Goal: Task Accomplishment & Management: Manage account settings

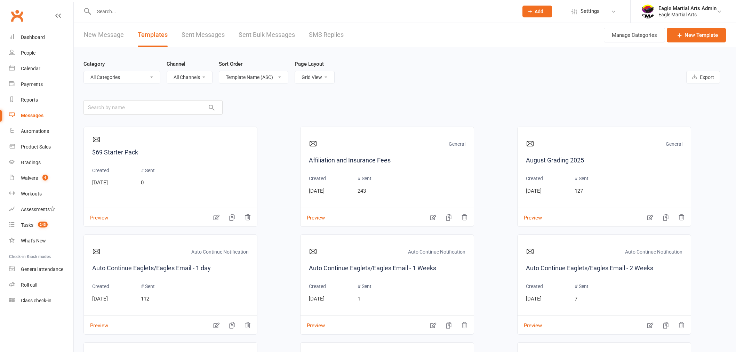
select select "grid"
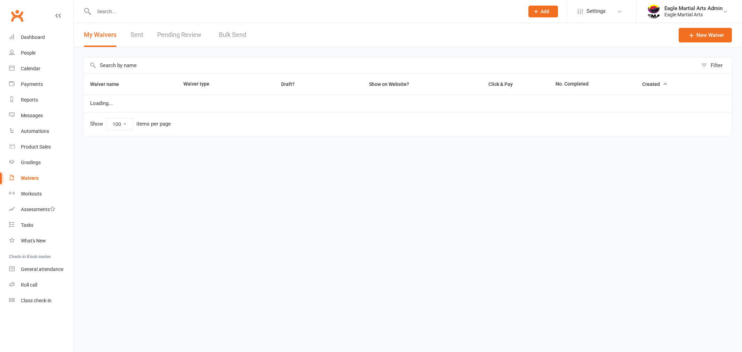
select select "100"
click at [109, 11] on input "text" at bounding box center [305, 12] width 427 height 10
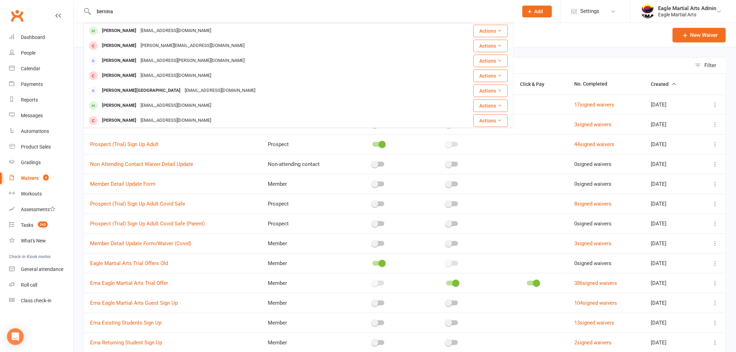
type input "bernina"
click at [120, 33] on div "[PERSON_NAME]" at bounding box center [119, 31] width 39 height 10
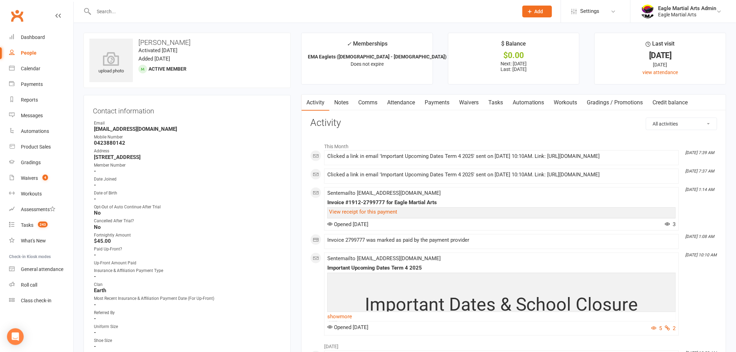
click at [364, 103] on link "Comms" at bounding box center [367, 103] width 29 height 16
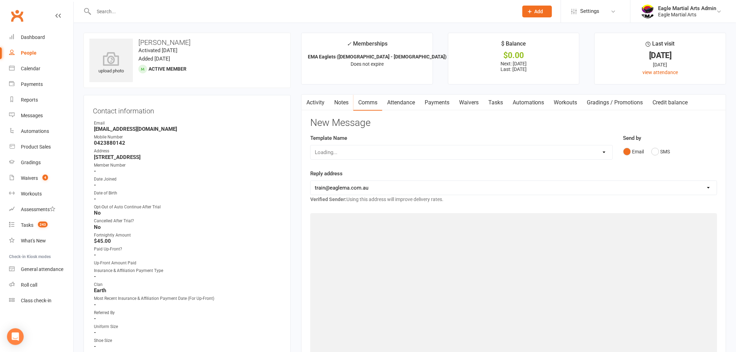
click at [401, 104] on link "Attendance" at bounding box center [401, 103] width 38 height 16
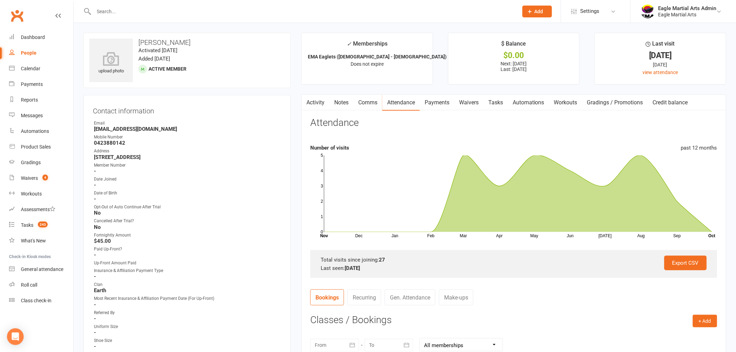
click at [22, 15] on link "Clubworx" at bounding box center [16, 15] width 17 height 17
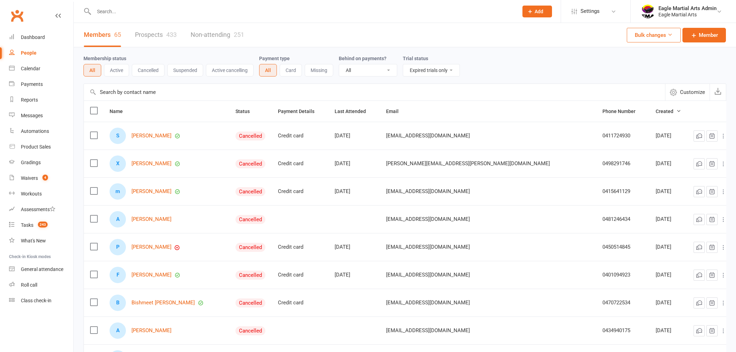
select select "trial_expired"
select select "100"
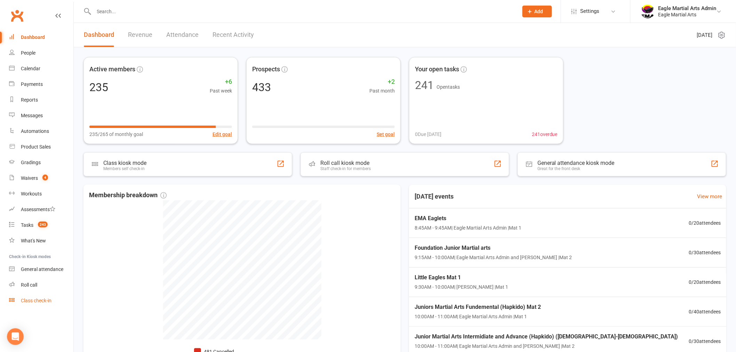
click at [46, 303] on link "Class check-in" at bounding box center [41, 301] width 64 height 16
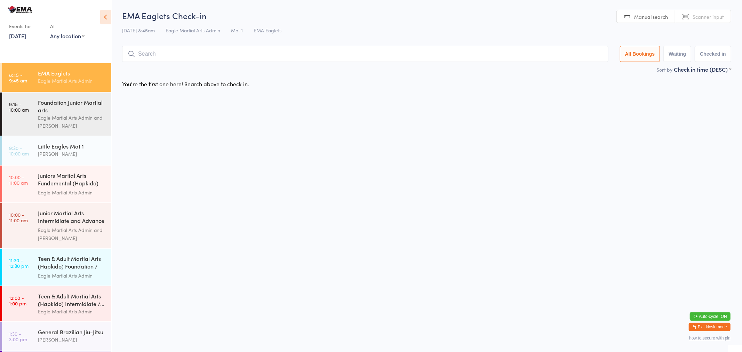
click at [156, 54] on input "search" at bounding box center [365, 54] width 486 height 16
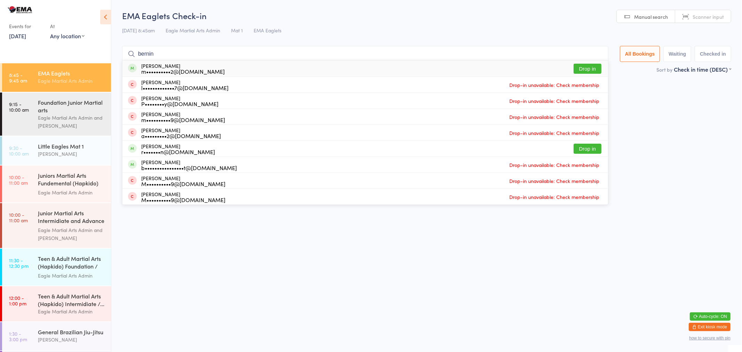
type input "bernin"
click at [171, 65] on div "Bernina Peniamina m••••••••••2@gmail.com" at bounding box center [182, 68] width 83 height 11
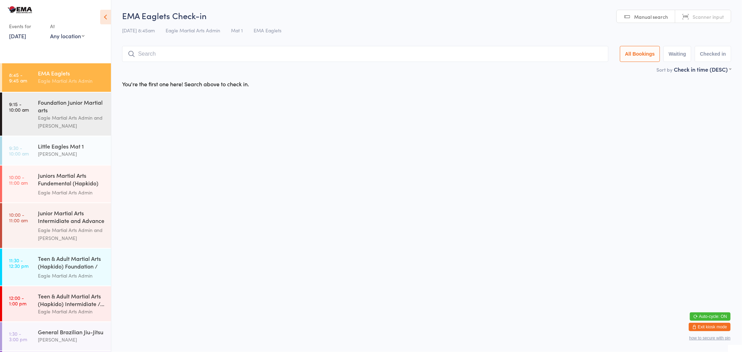
click at [169, 56] on input "search" at bounding box center [365, 54] width 486 height 16
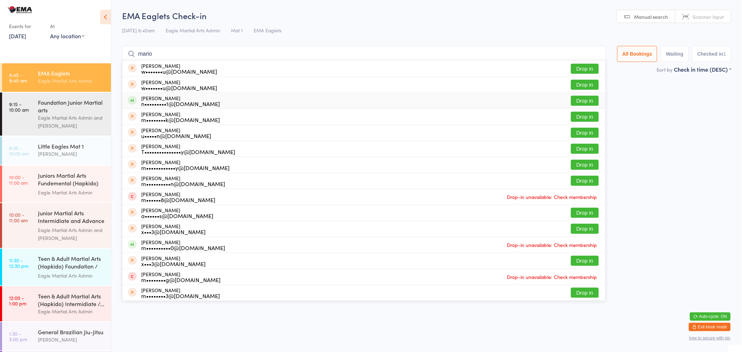
type input "mario"
click at [192, 95] on div "Mario Giannakis n•••••••••1@hotmail.com Drop in" at bounding box center [363, 101] width 483 height 16
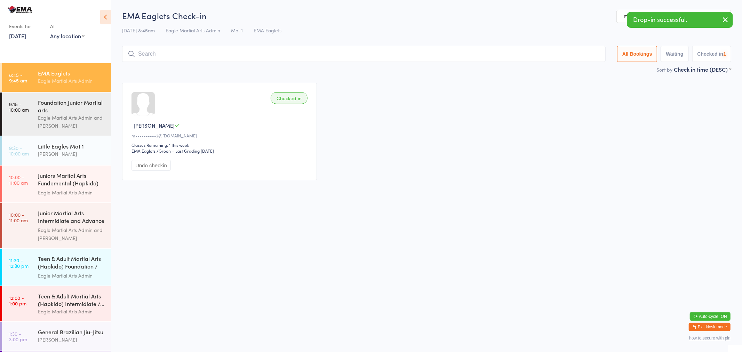
click at [191, 54] on input "search" at bounding box center [363, 54] width 483 height 16
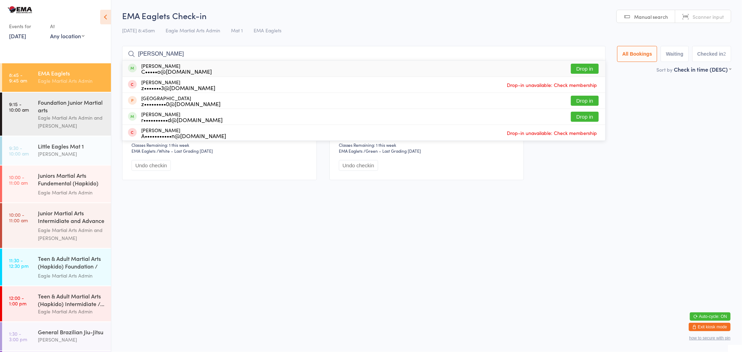
drag, startPoint x: 190, startPoint y: 58, endPoint x: 172, endPoint y: 53, distance: 18.8
click at [172, 53] on input "zach z" at bounding box center [363, 54] width 483 height 16
type input "zach z"
click at [178, 69] on div "C•••••o@live.com" at bounding box center [176, 72] width 71 height 6
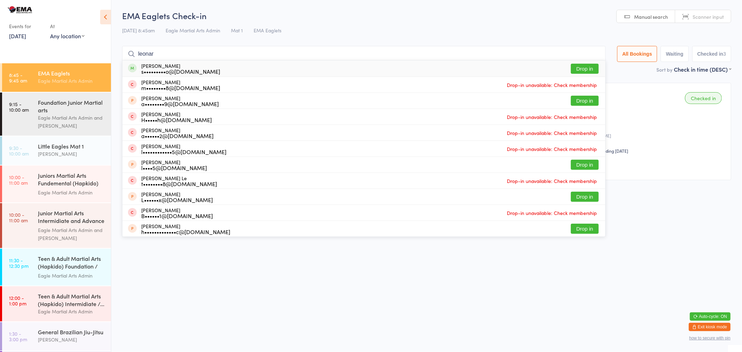
type input "leonar"
click at [202, 67] on div "Leonardo Cosentino s•••••••••o@hotmail.com" at bounding box center [180, 68] width 79 height 11
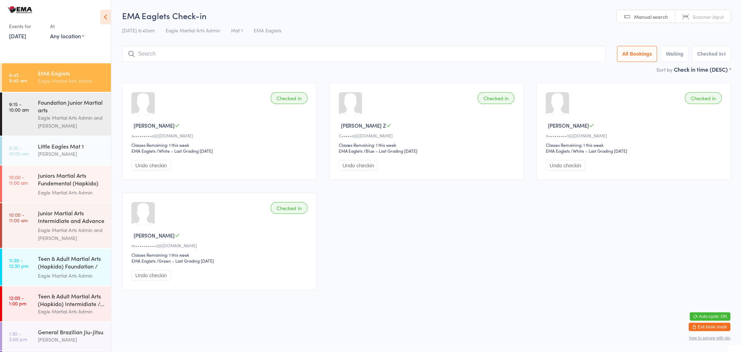
click at [270, 58] on input "search" at bounding box center [363, 54] width 483 height 16
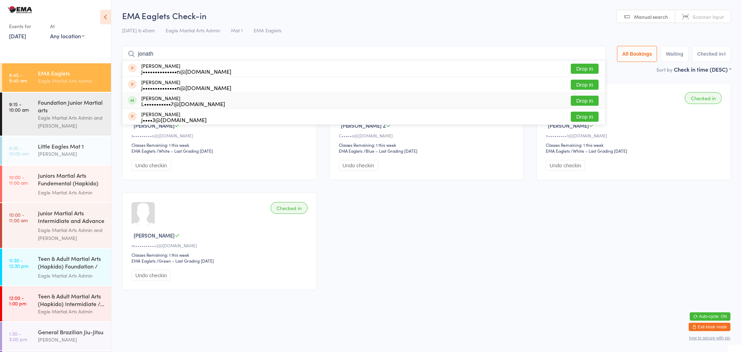
type input "jonath"
click at [273, 99] on div "Jonathan Majnaric L•••••••••••7@gmail.com Drop in" at bounding box center [363, 101] width 483 height 16
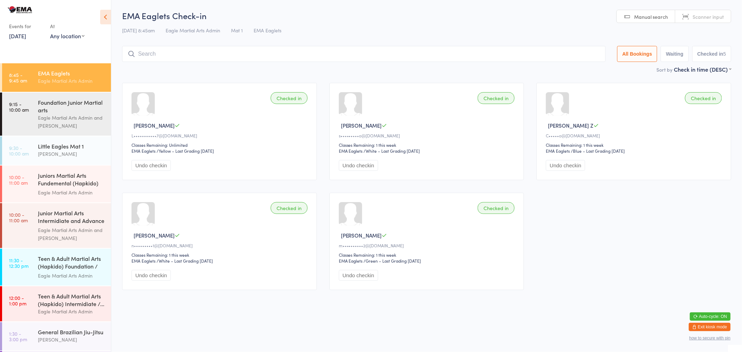
click at [144, 51] on input "search" at bounding box center [363, 54] width 483 height 16
click at [701, 328] on button "Exit kiosk mode" at bounding box center [710, 327] width 42 height 8
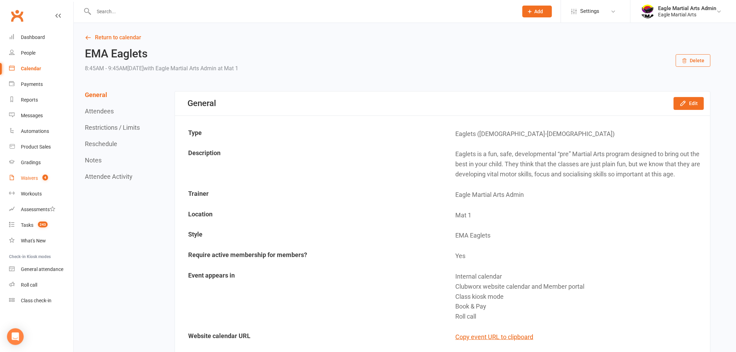
click at [36, 176] on div "Waivers" at bounding box center [29, 178] width 17 height 6
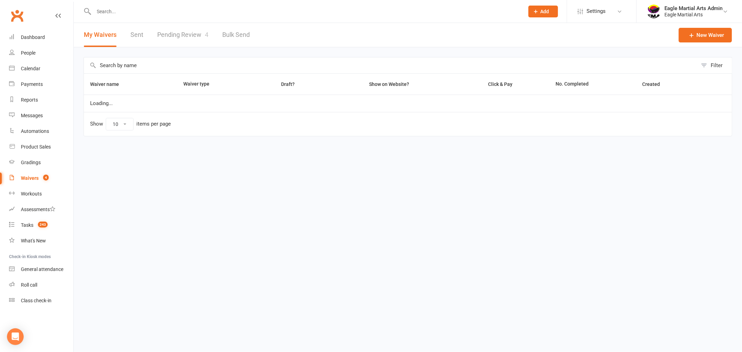
select select "100"
click at [189, 35] on link "Pending Review 4" at bounding box center [182, 35] width 51 height 24
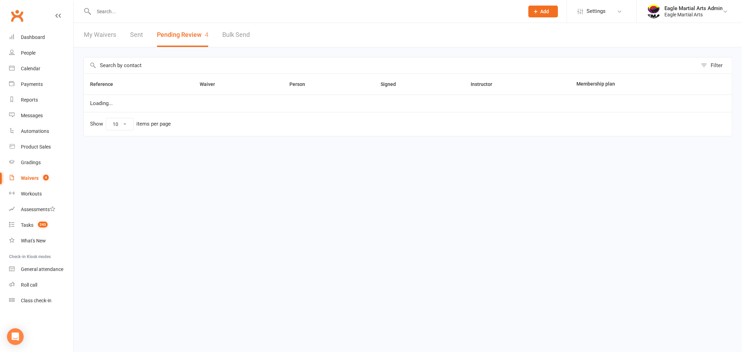
select select "25"
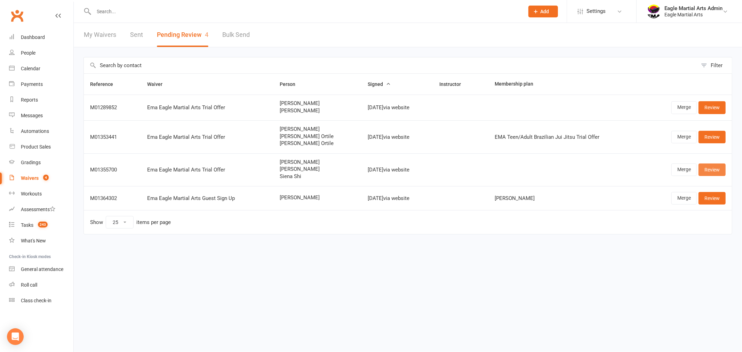
click at [713, 169] on link "Review" at bounding box center [711, 169] width 27 height 13
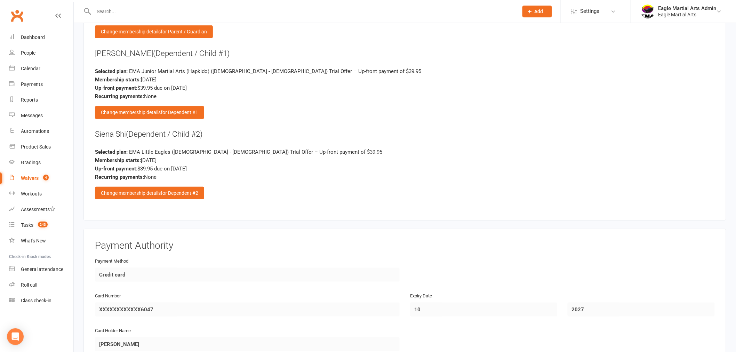
scroll to position [1405, 0]
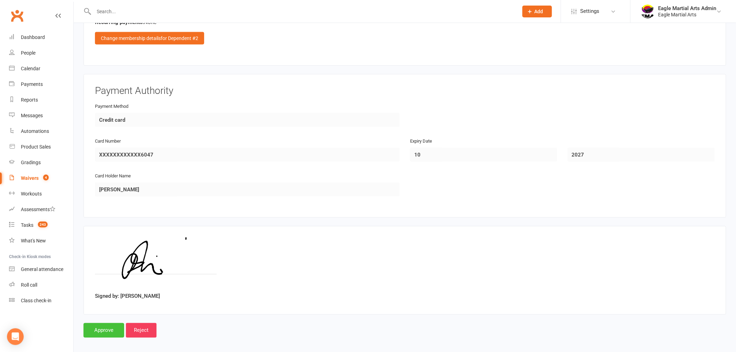
click at [109, 325] on input "Approve" at bounding box center [103, 330] width 41 height 15
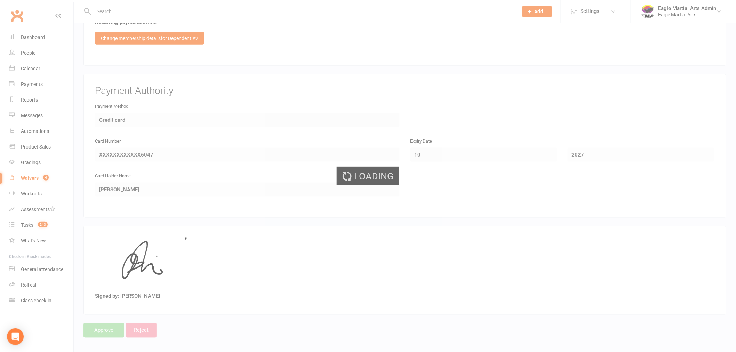
select select "25"
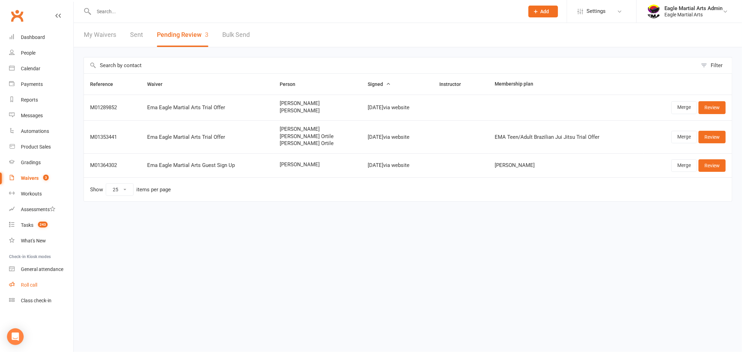
click at [23, 284] on div "Roll call" at bounding box center [29, 285] width 16 height 6
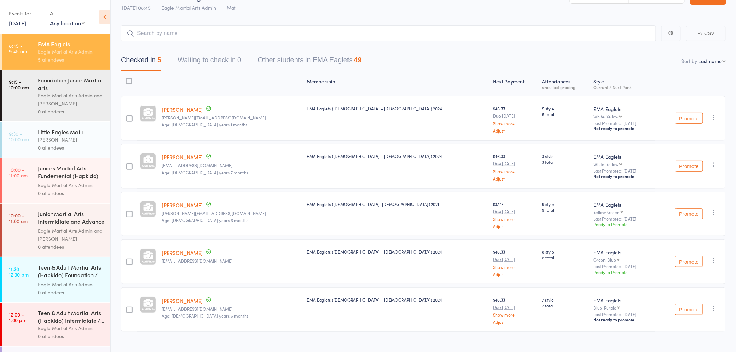
scroll to position [29, 0]
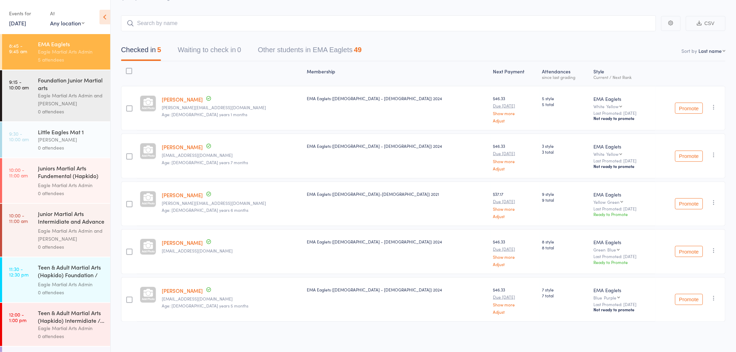
click at [182, 23] on input "search" at bounding box center [388, 23] width 535 height 16
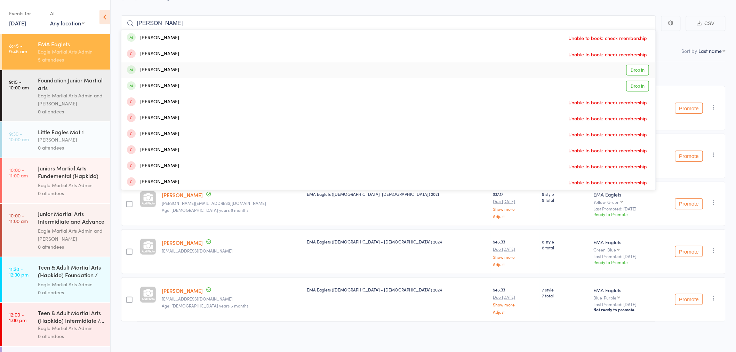
type input "[PERSON_NAME]"
click at [161, 71] on div "[PERSON_NAME]" at bounding box center [153, 70] width 52 height 8
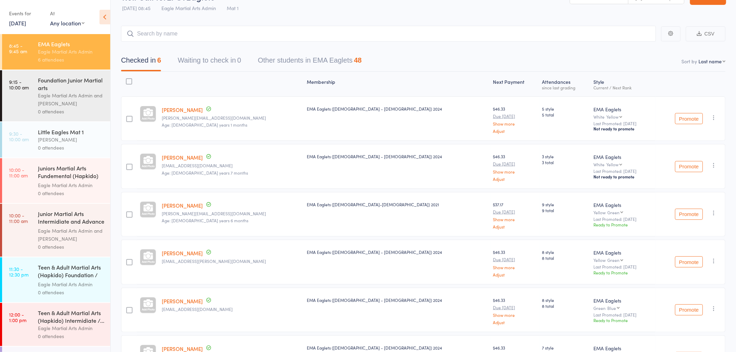
scroll to position [0, 0]
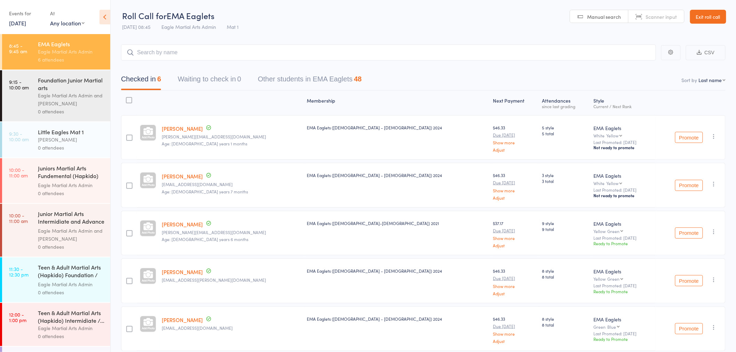
click at [701, 18] on link "Exit roll call" at bounding box center [708, 17] width 36 height 14
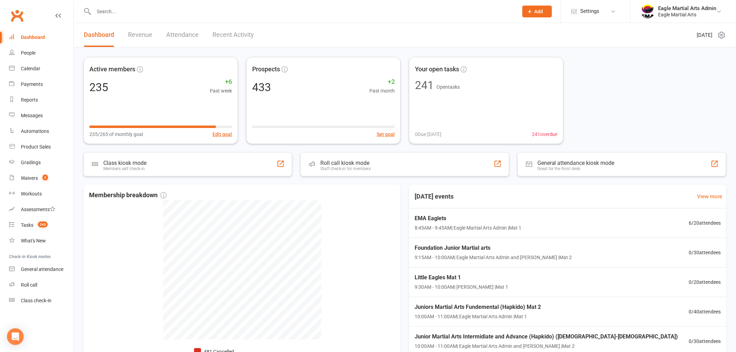
click at [113, 9] on input "text" at bounding box center [302, 12] width 421 height 10
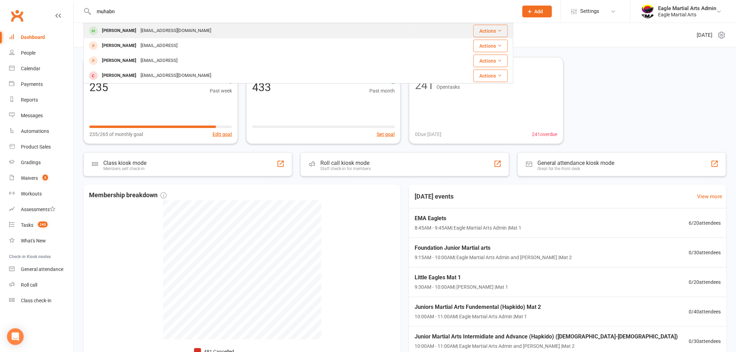
type input "muhabn"
click at [138, 32] on div "[EMAIL_ADDRESS][DOMAIN_NAME]" at bounding box center [175, 31] width 75 height 10
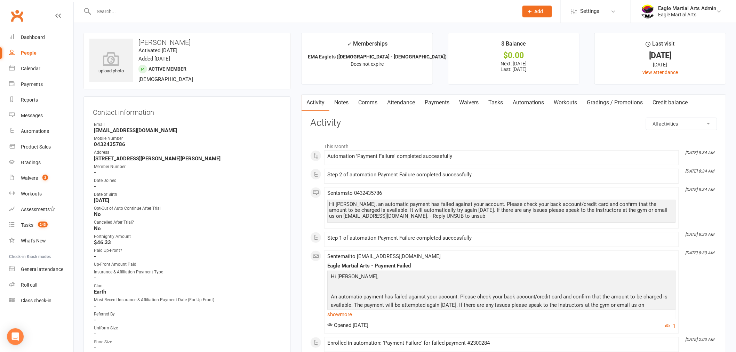
click at [439, 103] on link "Payments" at bounding box center [437, 103] width 34 height 16
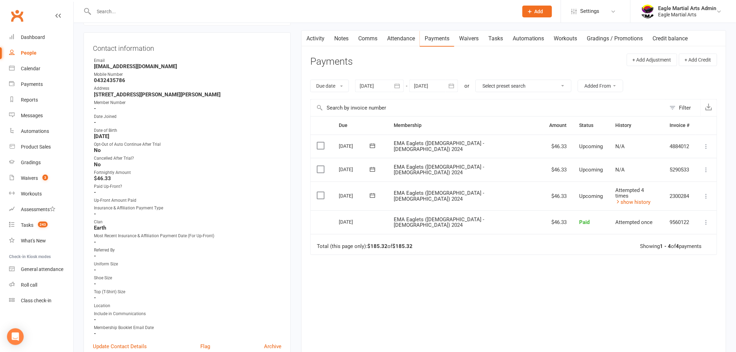
scroll to position [77, 0]
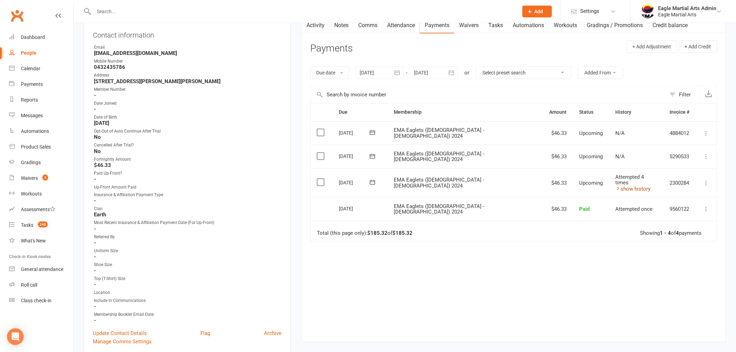
click at [617, 186] on link "show history" at bounding box center [633, 189] width 35 height 6
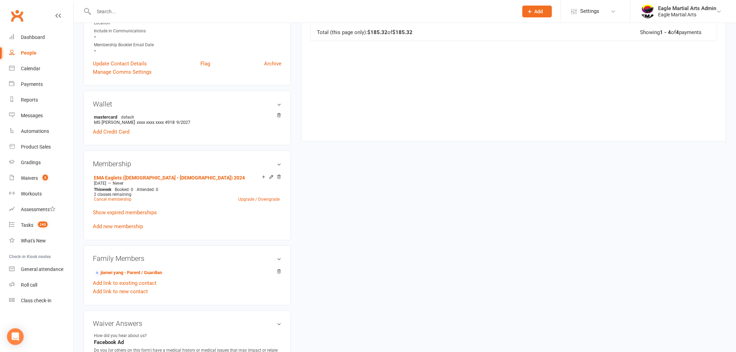
scroll to position [348, 0]
click at [280, 112] on icon at bounding box center [278, 114] width 3 height 4
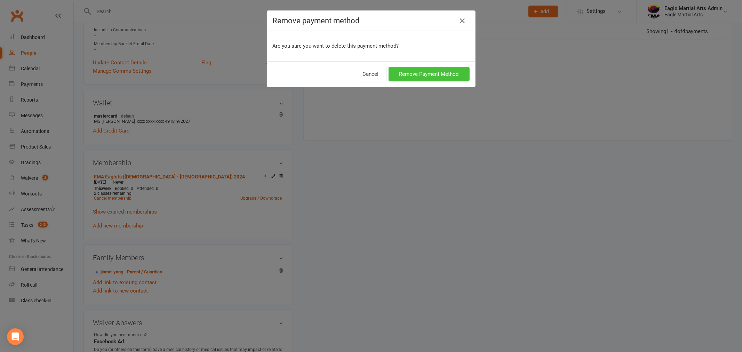
click at [429, 75] on button "Remove Payment Method" at bounding box center [428, 74] width 81 height 15
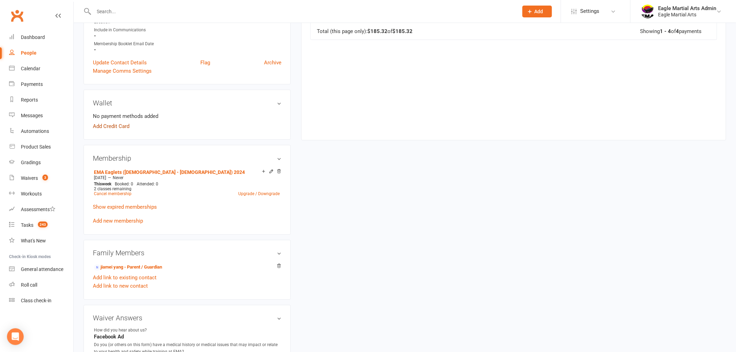
click at [107, 124] on link "Add Credit Card" at bounding box center [111, 126] width 37 height 8
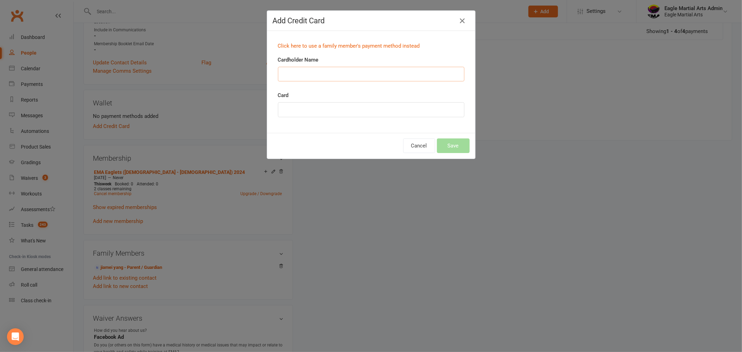
click at [371, 71] on input "Cardholder Name" at bounding box center [371, 74] width 186 height 15
type input "Ms Jiamei Yang"
click at [452, 146] on button "Save" at bounding box center [453, 145] width 33 height 15
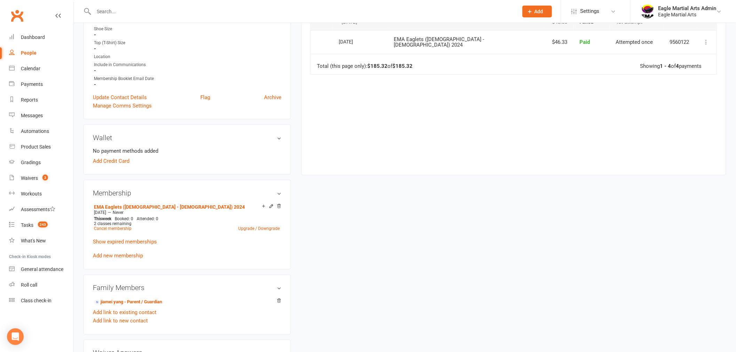
scroll to position [309, 0]
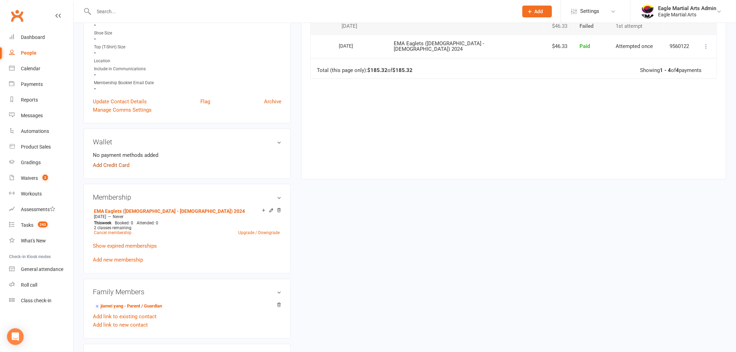
click at [118, 166] on link "Add Credit Card" at bounding box center [111, 165] width 37 height 8
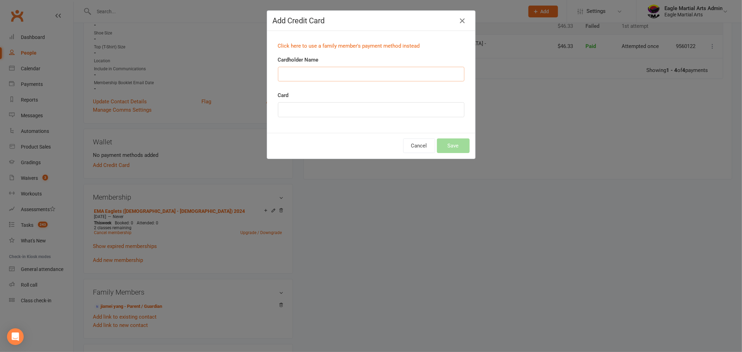
click at [415, 72] on input "Cardholder Name" at bounding box center [371, 74] width 186 height 15
type input "Ms Jiamei Yang"
click at [351, 104] on div at bounding box center [371, 109] width 186 height 15
click at [461, 148] on button "Save" at bounding box center [453, 145] width 33 height 15
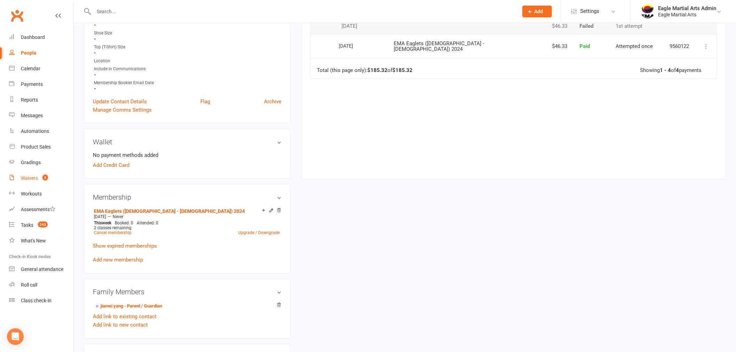
click at [39, 176] on count-badge "3" at bounding box center [43, 178] width 9 height 6
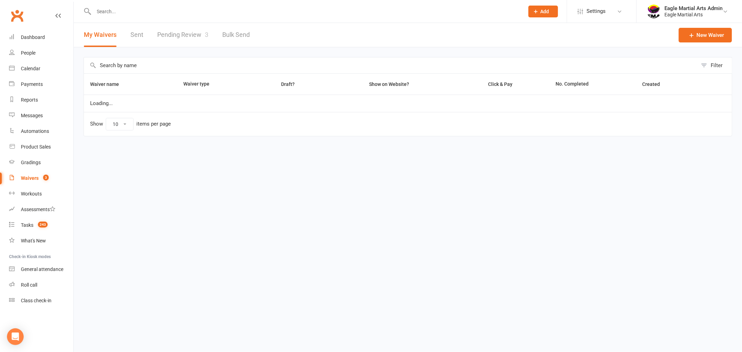
select select "100"
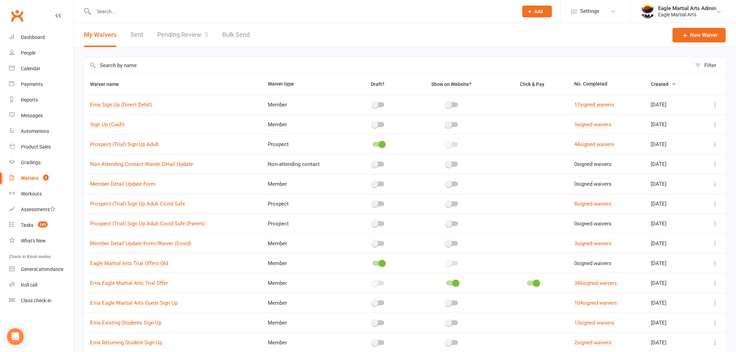
click at [182, 35] on link "Pending Review 3" at bounding box center [182, 35] width 51 height 24
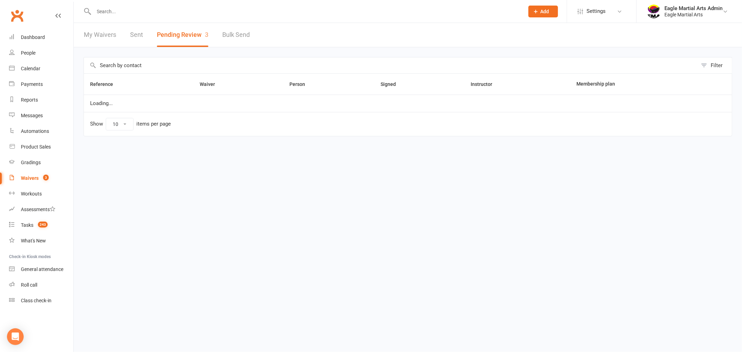
select select "25"
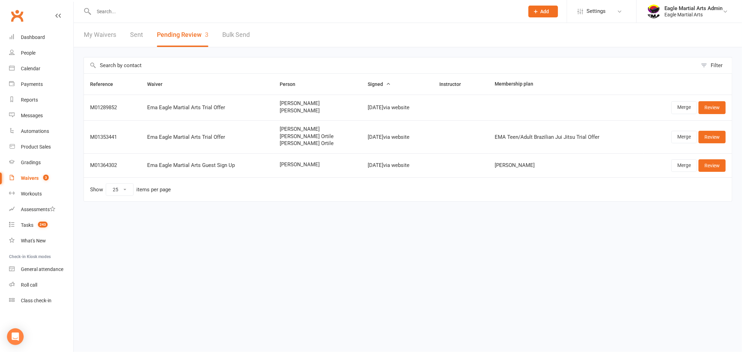
click at [126, 11] on input "text" at bounding box center [305, 12] width 427 height 10
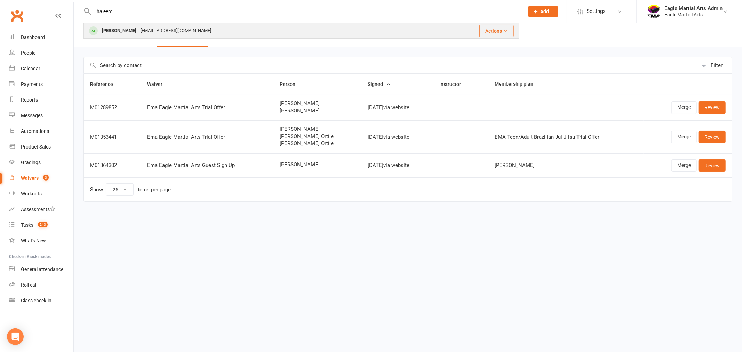
type input "haleem"
click at [137, 30] on div "Haleema Rimzan" at bounding box center [119, 31] width 39 height 10
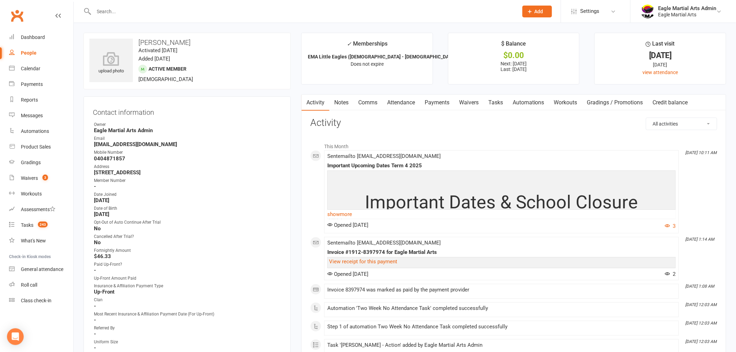
click at [107, 12] on input "text" at bounding box center [302, 12] width 421 height 10
click at [125, 9] on input "text" at bounding box center [302, 12] width 421 height 10
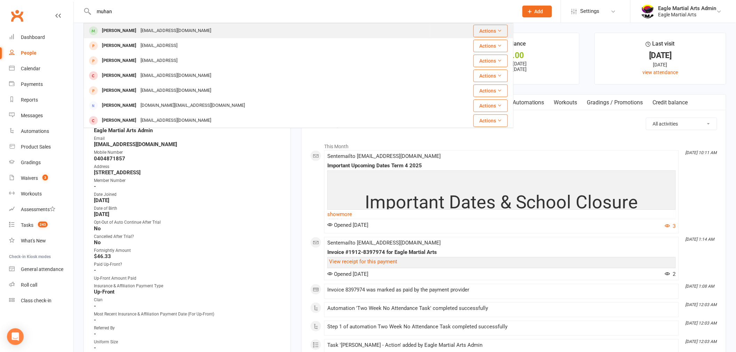
type input "muhan"
click at [141, 29] on div "583509237@qq.com" at bounding box center [175, 31] width 75 height 10
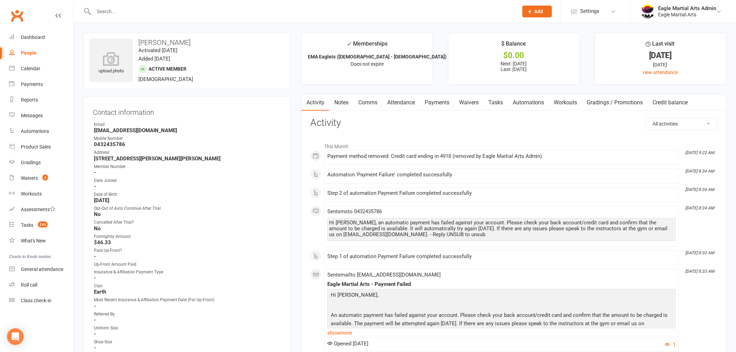
click at [238, 134] on ul "Owner Email 583509237@qq.com Mobile Number 0432435786 Address 3/8 Bevan Ave Cla…" at bounding box center [187, 260] width 188 height 279
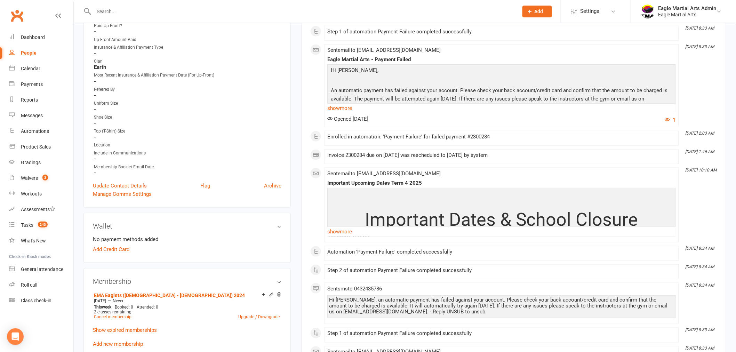
scroll to position [232, 0]
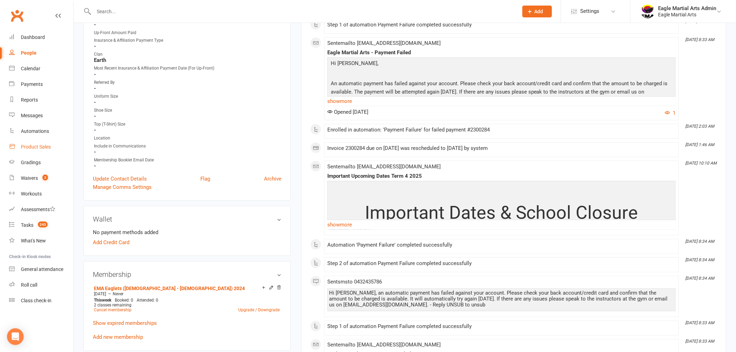
click at [33, 145] on div "Product Sales" at bounding box center [36, 147] width 30 height 6
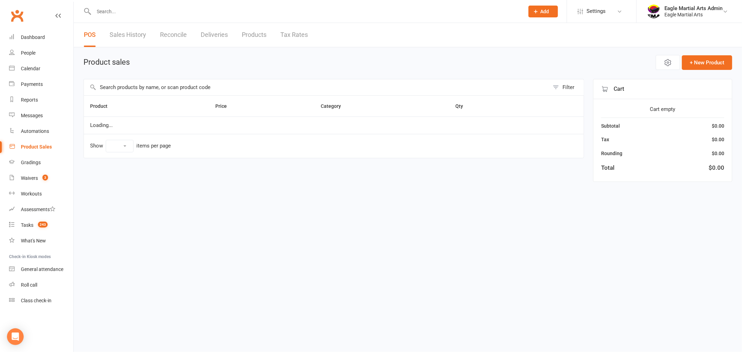
select select "100"
click at [174, 91] on input "text" at bounding box center [316, 87] width 465 height 16
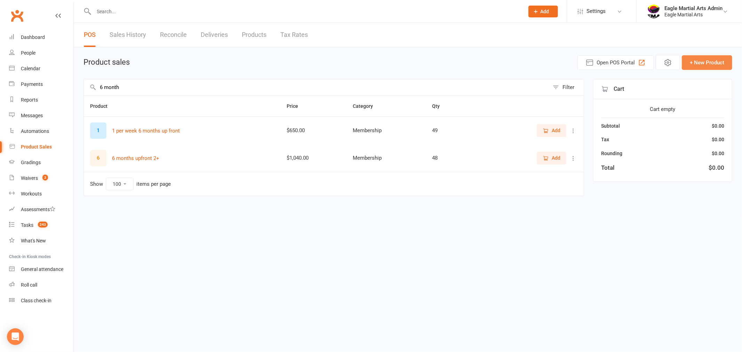
type input "6 month"
click at [709, 61] on button "+ New Product" at bounding box center [707, 62] width 50 height 15
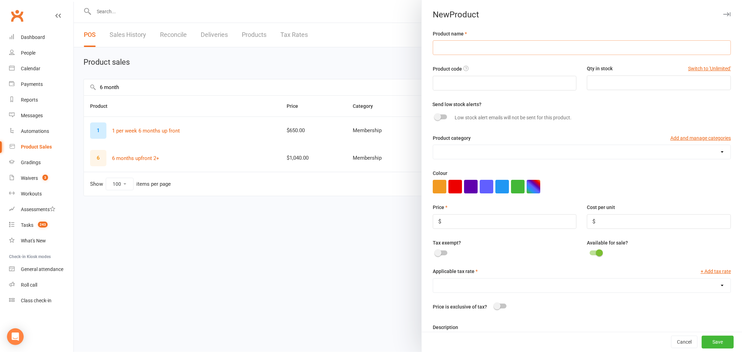
click at [496, 53] on input "text" at bounding box center [582, 47] width 298 height 15
type input "Eaglets / Little Eagles 6 months up front"
click at [711, 153] on select "Affiliation & Insurence BJJ Belts BJJ Uniforms Casual class Passes Eaglet Belts…" at bounding box center [581, 152] width 297 height 14
select select "2461"
click at [433, 145] on select "Affiliation & Insurence BJJ Belts BJJ Uniforms Casual class Passes Eaglet Belts…" at bounding box center [581, 152] width 297 height 14
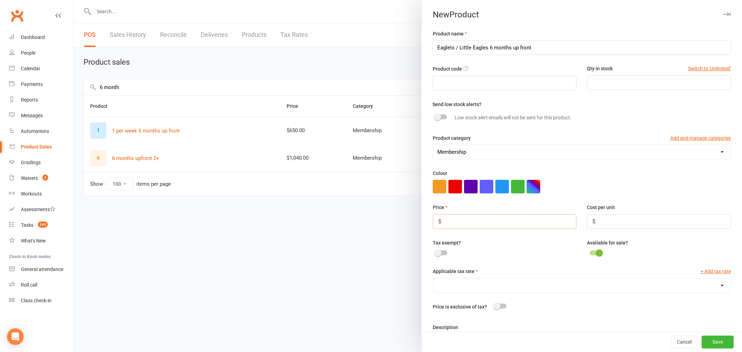
click at [465, 221] on input "number" at bounding box center [505, 221] width 144 height 15
type input "585"
click at [711, 284] on select "GST (10.0%)" at bounding box center [581, 286] width 297 height 14
select select "229"
click at [433, 279] on select "GST (10.0%)" at bounding box center [581, 286] width 297 height 14
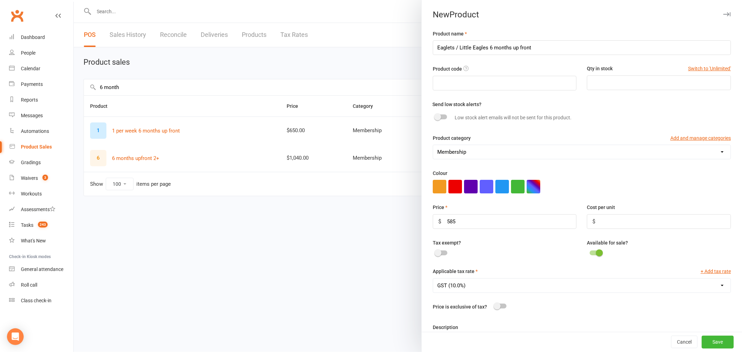
scroll to position [35, 0]
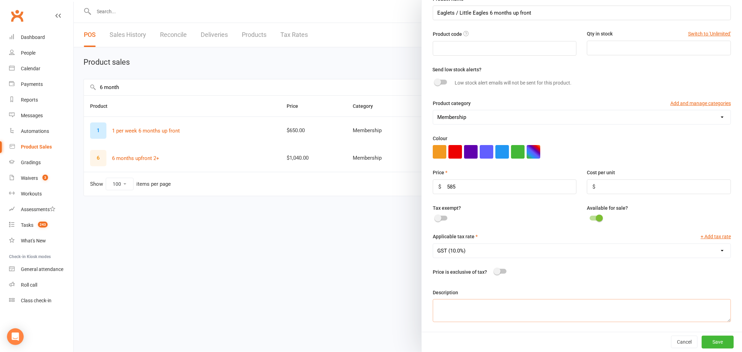
click at [549, 306] on textarea at bounding box center [582, 310] width 298 height 23
type textarea "6 month Membership"
click at [704, 343] on button "Save" at bounding box center [717, 342] width 32 height 13
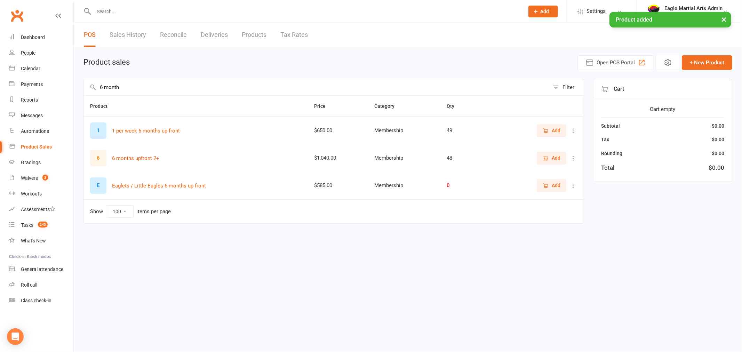
click at [549, 187] on span "Add" at bounding box center [551, 186] width 18 height 8
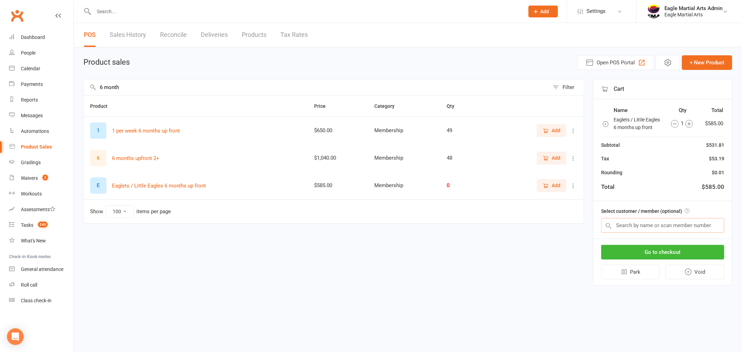
click at [670, 221] on input "text" at bounding box center [662, 225] width 123 height 15
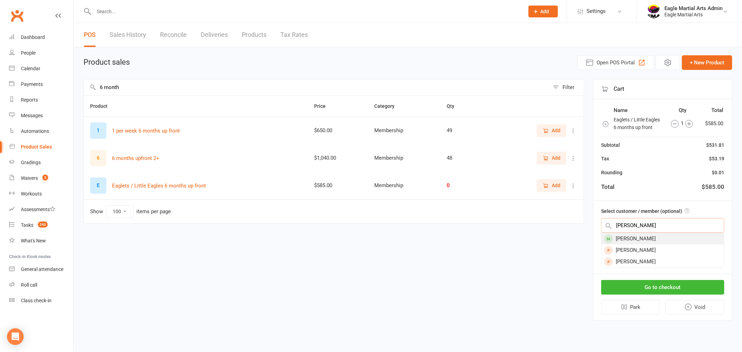
type input "muha"
click at [650, 239] on div "Muhan Xu" at bounding box center [662, 238] width 122 height 11
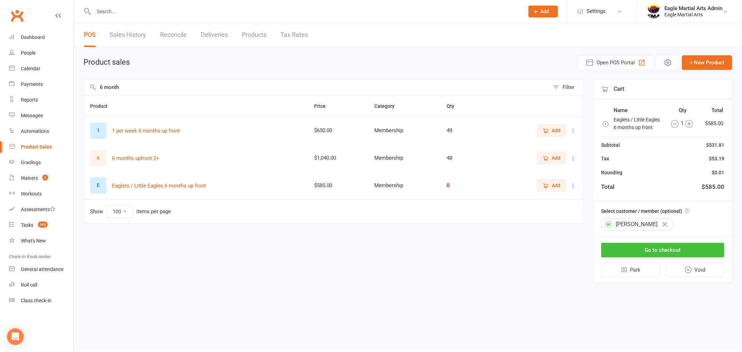
click at [686, 246] on button "Go to checkout" at bounding box center [662, 250] width 123 height 15
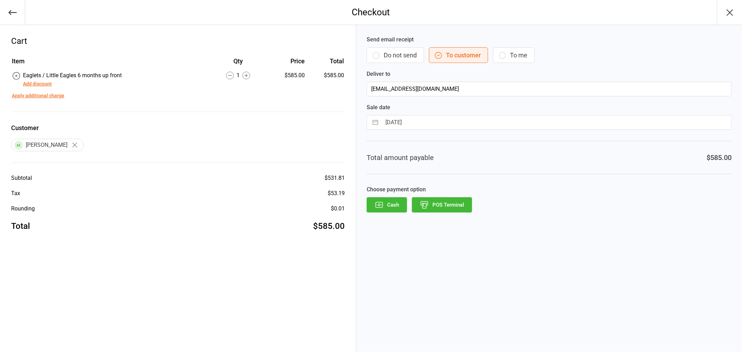
click at [394, 208] on button "Cash" at bounding box center [387, 204] width 40 height 15
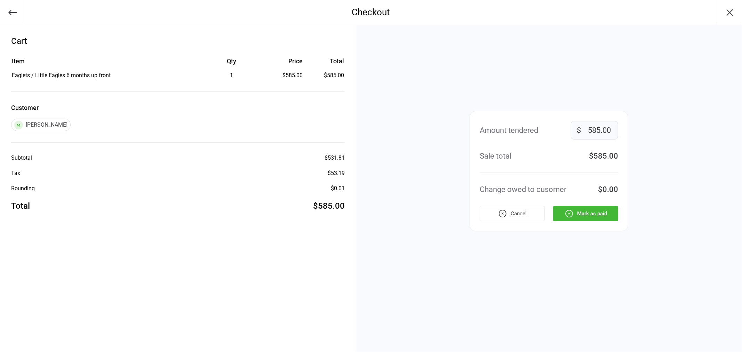
click at [587, 216] on button "Mark as paid" at bounding box center [585, 213] width 65 height 15
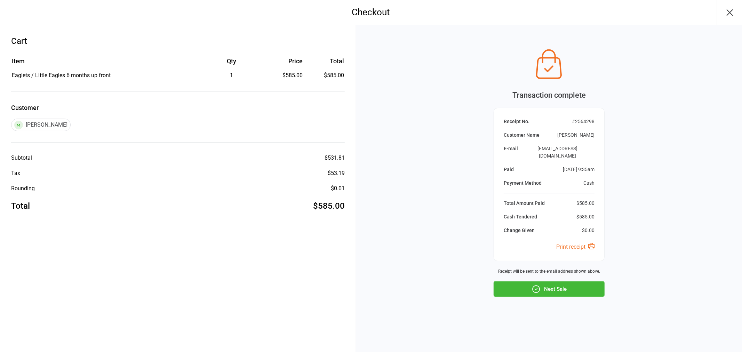
click at [733, 11] on icon "button" at bounding box center [729, 12] width 11 height 11
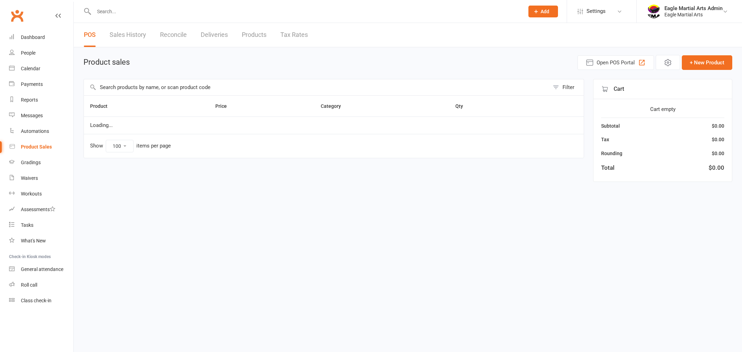
select select "100"
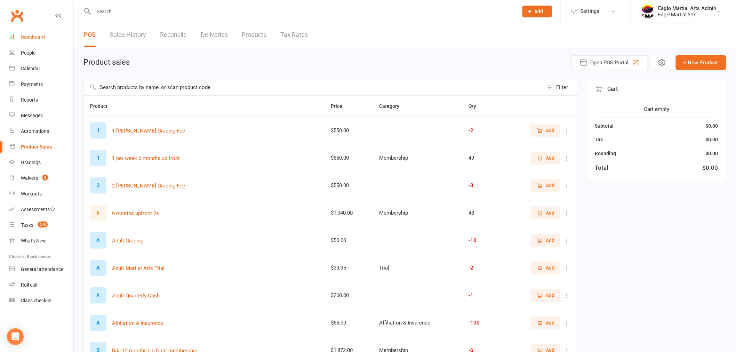
click at [44, 37] on div "Dashboard" at bounding box center [33, 37] width 24 height 6
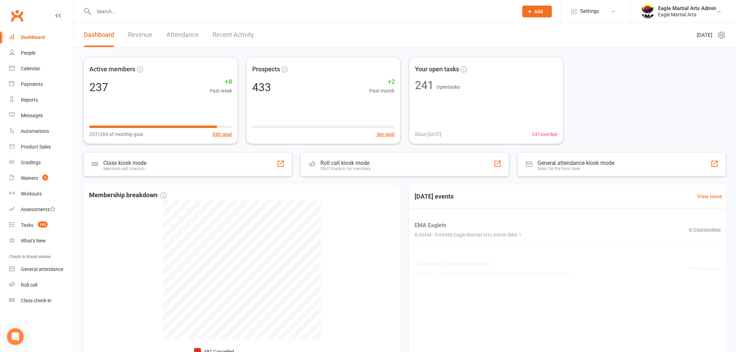
click at [123, 9] on input "text" at bounding box center [302, 12] width 421 height 10
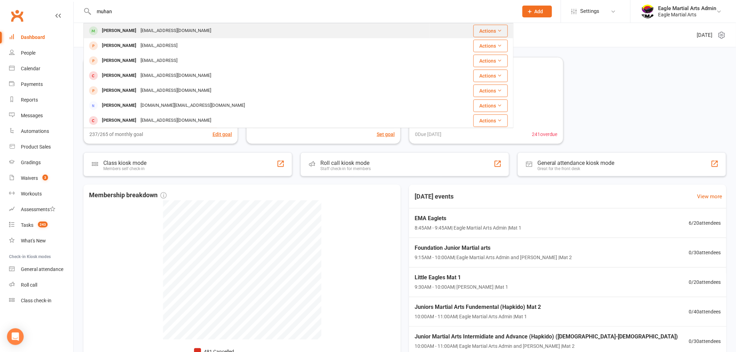
type input "muhan"
click at [138, 29] on div "[EMAIL_ADDRESS][DOMAIN_NAME]" at bounding box center [175, 31] width 75 height 10
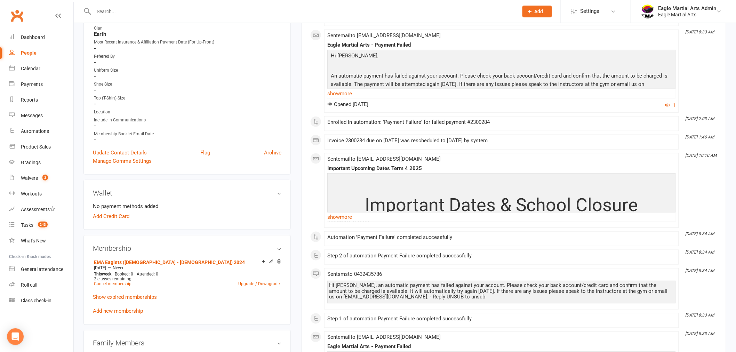
scroll to position [270, 0]
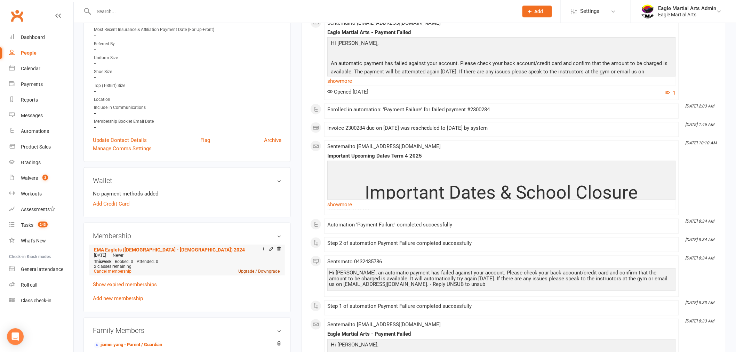
click at [246, 269] on link "Upgrade / Downgrade" at bounding box center [258, 271] width 41 height 5
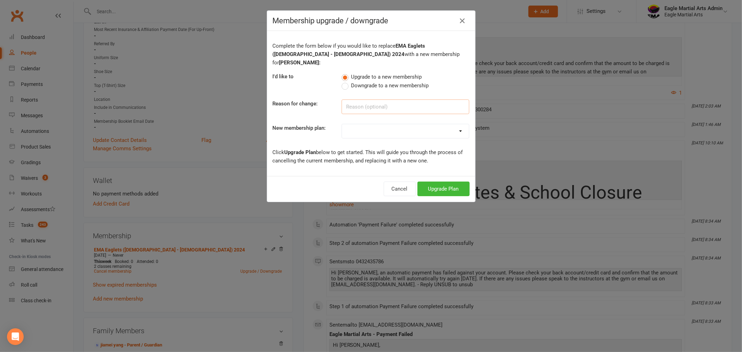
click at [397, 99] on input at bounding box center [405, 106] width 128 height 15
type input "Change membership"
click at [456, 124] on select "EMA Eaglets ([DEMOGRAPHIC_DATA] - [DEMOGRAPHIC_DATA]) Trial Offer EMA Little Ea…" at bounding box center [405, 131] width 127 height 14
click at [304, 166] on div "Complete the form below if you would like to replace EMA Eaglets ([DEMOGRAPHIC_…" at bounding box center [371, 103] width 208 height 145
click at [397, 182] on button "Cancel" at bounding box center [400, 189] width 32 height 15
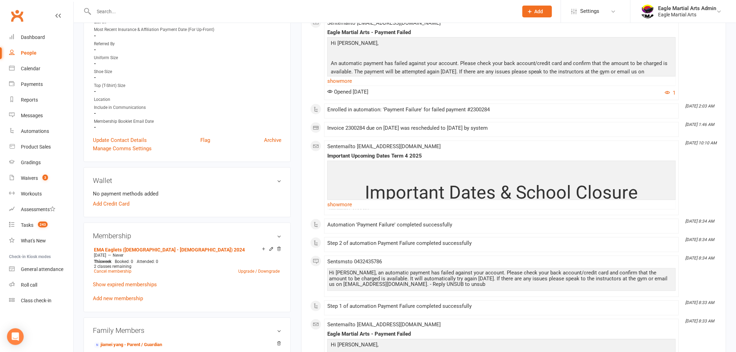
click at [541, 14] on button "Add" at bounding box center [537, 12] width 30 height 12
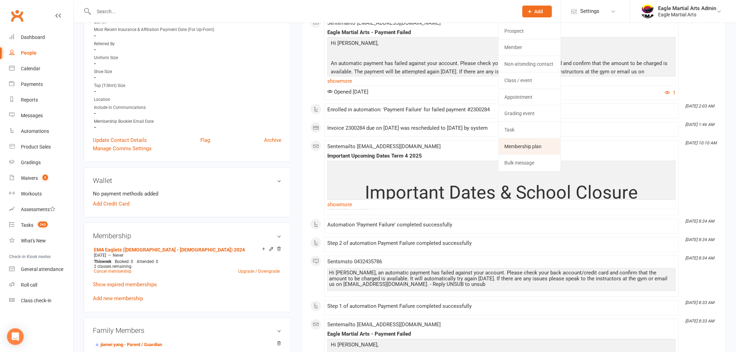
click at [535, 150] on link "Membership plan" at bounding box center [530, 146] width 62 height 16
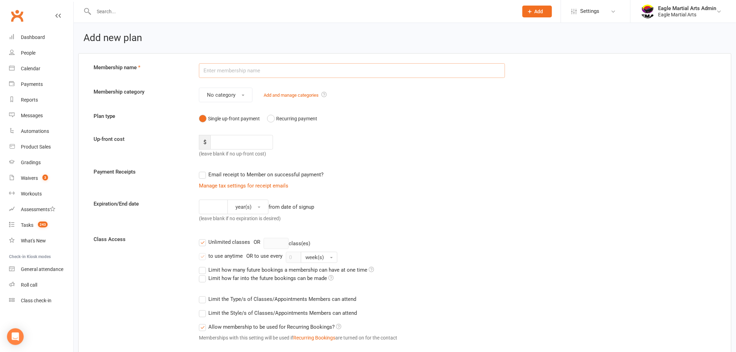
type input "L"
type input "E"
type input "Little Eagles 6 month upfront $585"
click at [240, 96] on button "No category" at bounding box center [226, 95] width 54 height 15
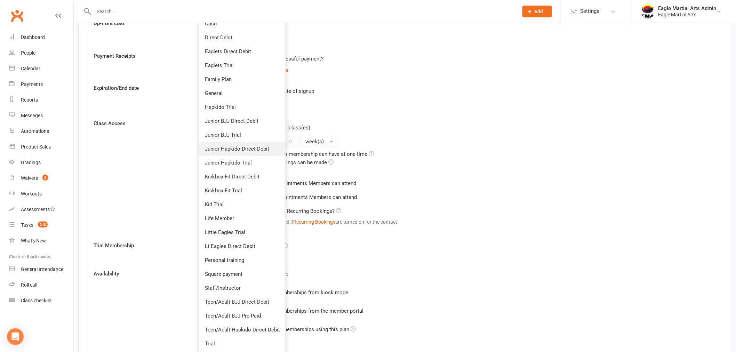
scroll to position [77, 0]
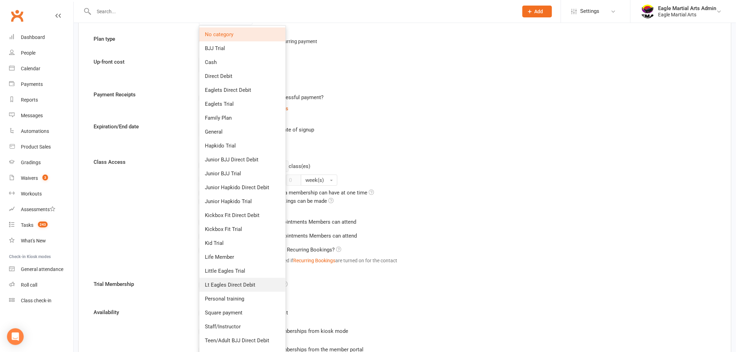
click at [267, 284] on link "Lt Eagles Direct Debit" at bounding box center [242, 285] width 86 height 14
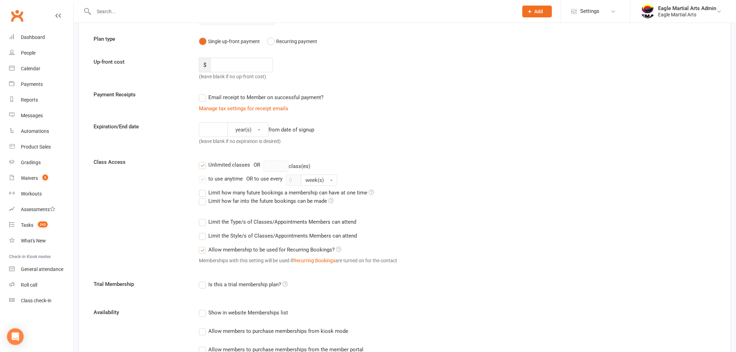
scroll to position [0, 0]
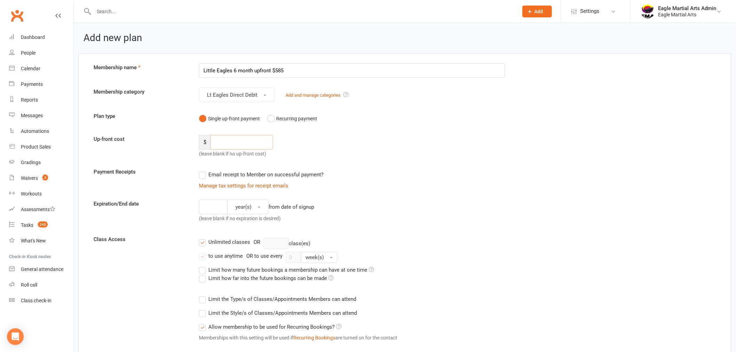
click at [231, 146] on input "number" at bounding box center [241, 142] width 63 height 15
type input "585"
click at [203, 175] on label "Email receipt to Member on successful payment?" at bounding box center [261, 174] width 124 height 8
click at [203, 170] on input "Email receipt to Member on successful payment?" at bounding box center [201, 170] width 5 height 0
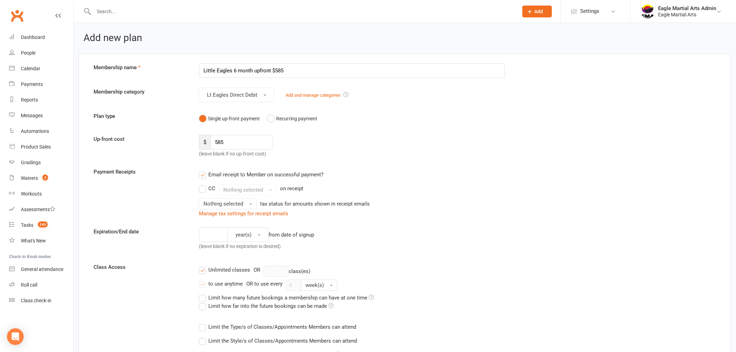
scroll to position [39, 0]
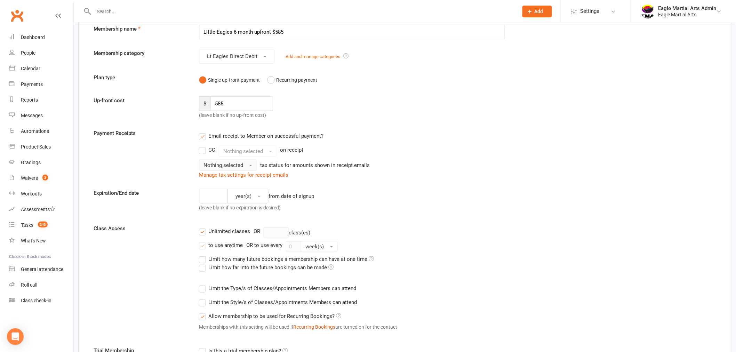
click at [251, 165] on span "button" at bounding box center [250, 165] width 3 height 1
click at [231, 180] on link "Inc tax" at bounding box center [233, 180] width 69 height 14
click at [260, 197] on button "year(s)" at bounding box center [247, 196] width 41 height 15
click at [251, 242] on span "month(s)" at bounding box center [243, 241] width 21 height 6
click at [212, 193] on input "number" at bounding box center [211, 196] width 24 height 15
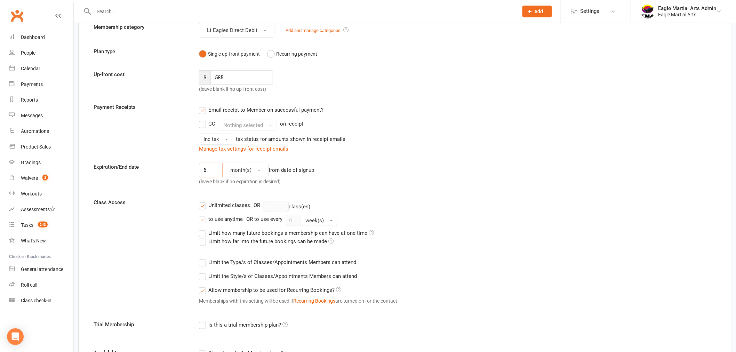
scroll to position [77, 0]
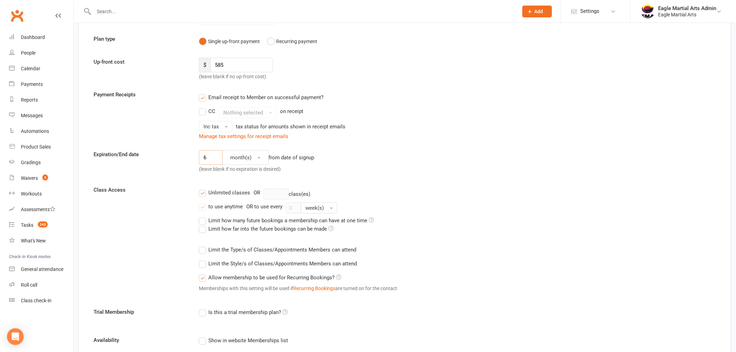
type input "6"
click at [204, 194] on label "Unlimited classes" at bounding box center [224, 192] width 51 height 8
click at [203, 188] on input "Unlimited classes" at bounding box center [201, 188] width 5 height 0
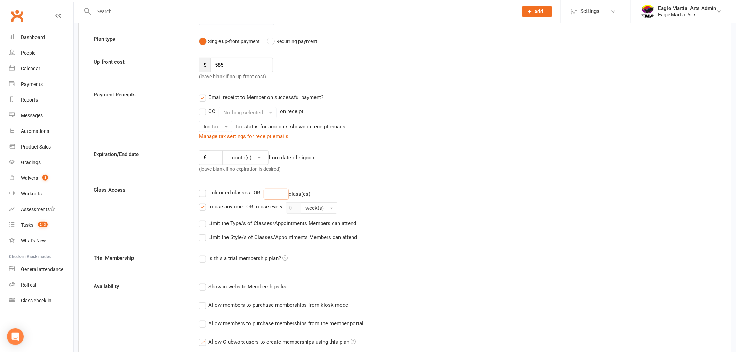
click at [273, 190] on input "number" at bounding box center [276, 193] width 25 height 11
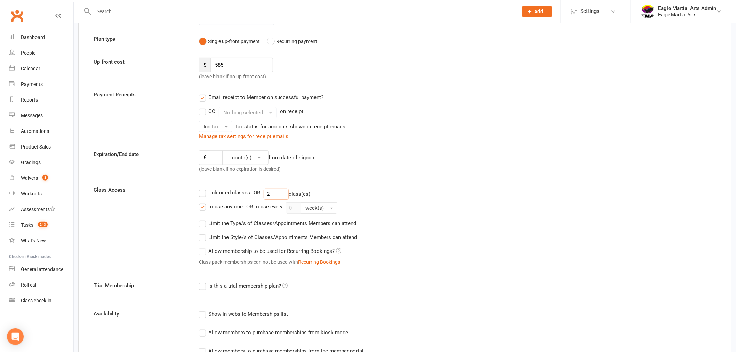
type input "2"
click at [203, 207] on label "to use anytime" at bounding box center [221, 206] width 44 height 8
click at [203, 202] on input "to use anytime" at bounding box center [201, 202] width 5 height 0
click at [296, 207] on input "0" at bounding box center [293, 207] width 15 height 11
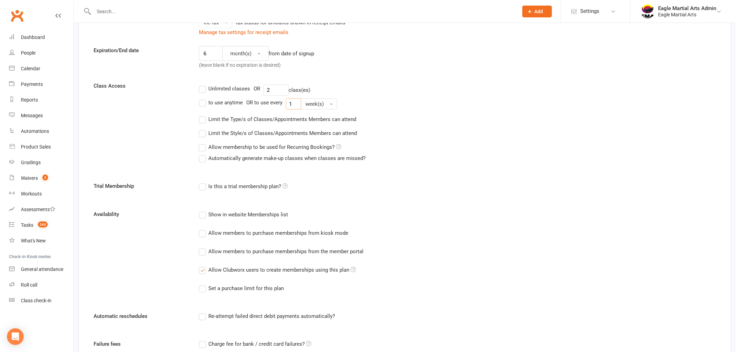
scroll to position [193, 0]
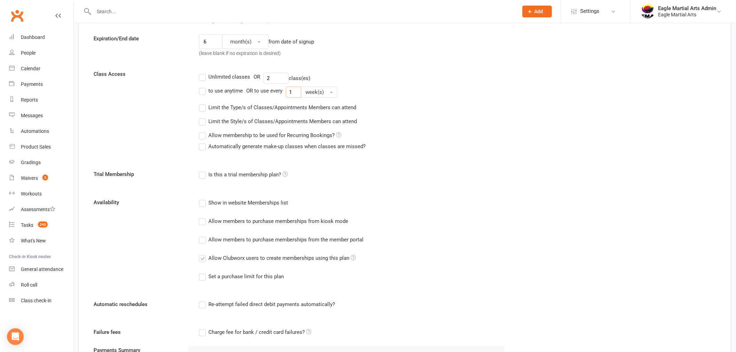
type input "1"
click at [203, 136] on label "Allow membership to be used for Recurring Bookings?" at bounding box center [270, 135] width 142 height 8
click at [203, 131] on input "Allow membership to be used for Recurring Bookings?" at bounding box center [201, 131] width 5 height 0
click at [202, 148] on label "Automatically generate make-up classes when classes are missed?" at bounding box center [282, 146] width 167 height 8
click at [202, 142] on input "Automatically generate make-up classes when classes are missed?" at bounding box center [201, 142] width 5 height 0
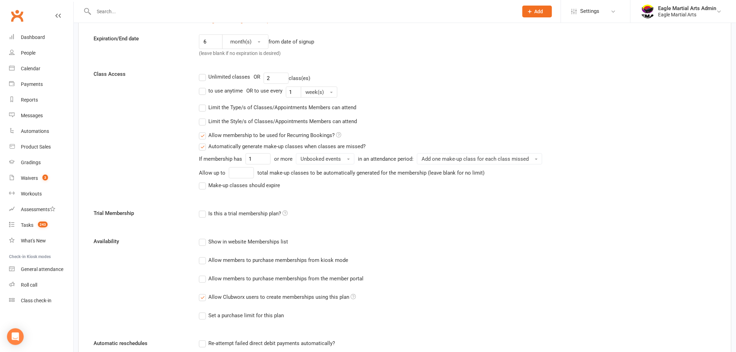
click at [203, 187] on label "Make-up classes should expire" at bounding box center [239, 185] width 81 height 8
click at [203, 181] on input "Make-up classes should expire" at bounding box center [201, 181] width 5 height 0
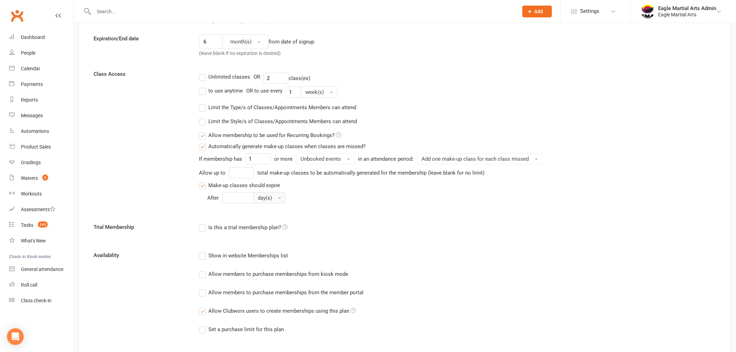
click at [280, 198] on span "button" at bounding box center [279, 198] width 3 height 1
click at [262, 254] on span "year(s)" at bounding box center [267, 254] width 16 height 6
click at [240, 198] on input "number" at bounding box center [237, 197] width 31 height 11
type input "1"
click at [422, 224] on div "Is this a trial membership plan?" at bounding box center [352, 227] width 306 height 9
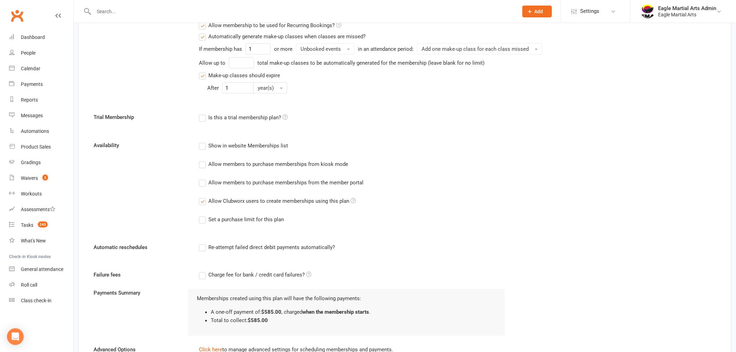
scroll to position [309, 0]
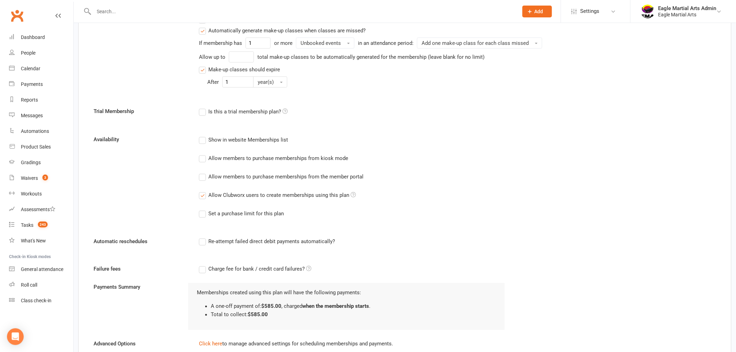
click at [203, 242] on label "Re-attempt failed direct debit payments automatically?" at bounding box center [267, 241] width 136 height 8
click at [203, 237] on input "Re-attempt failed direct debit payments automatically?" at bounding box center [201, 237] width 5 height 0
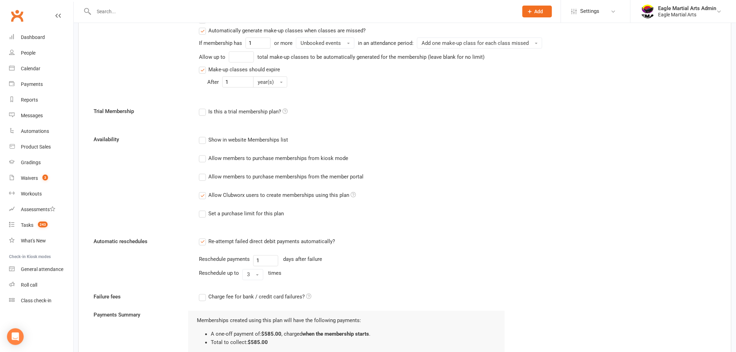
click at [206, 240] on label "Re-attempt failed direct debit payments automatically?" at bounding box center [267, 241] width 136 height 8
click at [203, 237] on input "Re-attempt failed direct debit payments automatically?" at bounding box center [201, 237] width 5 height 0
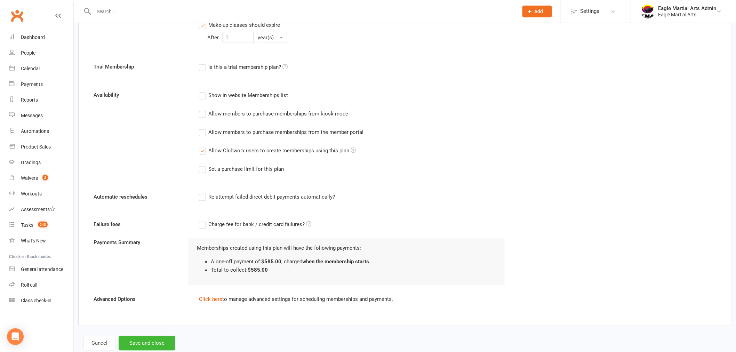
scroll to position [371, 0]
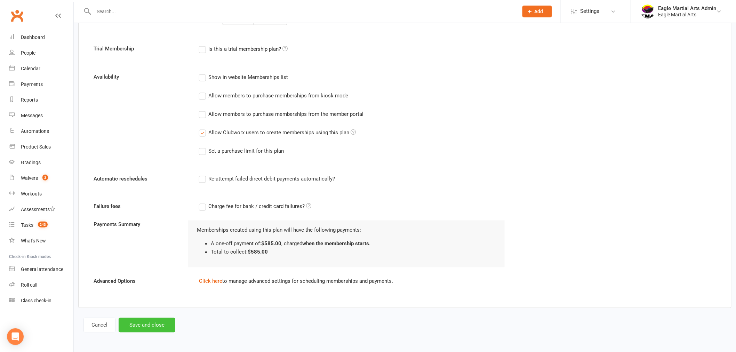
click at [152, 325] on button "Save and close" at bounding box center [147, 325] width 57 height 15
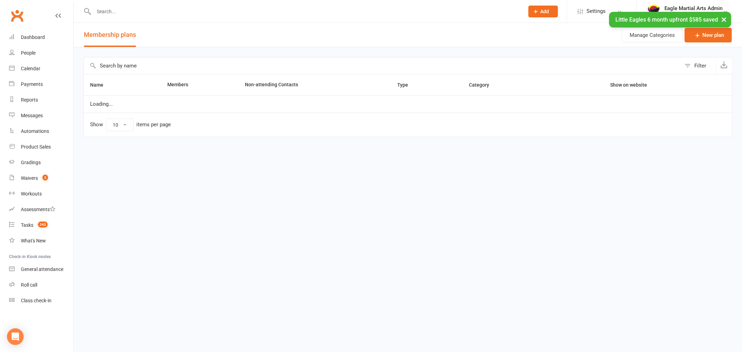
select select "100"
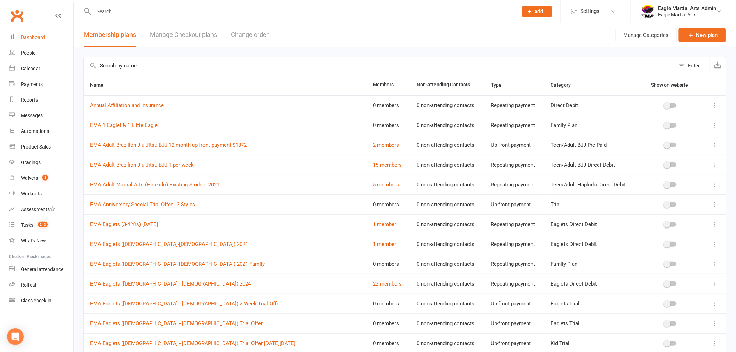
click at [30, 34] on div "Dashboard" at bounding box center [33, 37] width 24 height 6
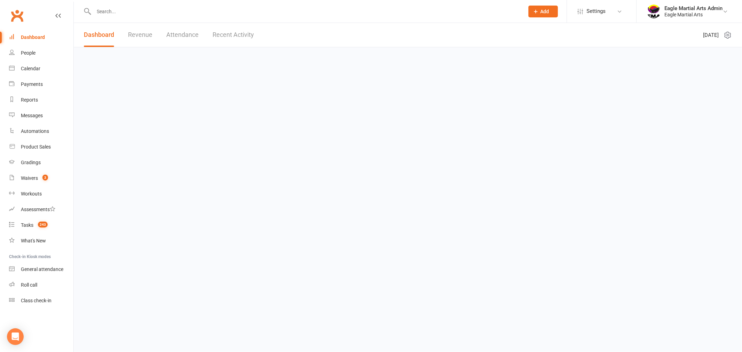
click at [115, 9] on input "text" at bounding box center [305, 12] width 427 height 10
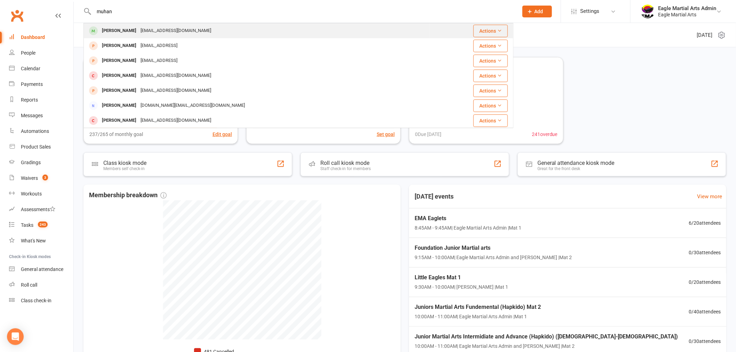
type input "muhan"
click at [122, 31] on div "Muhan Xu" at bounding box center [119, 31] width 39 height 10
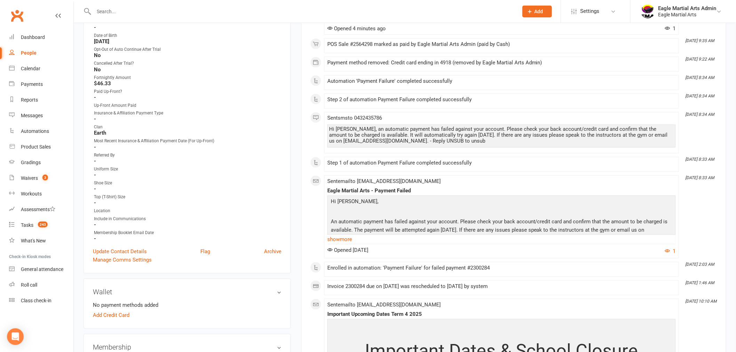
scroll to position [232, 0]
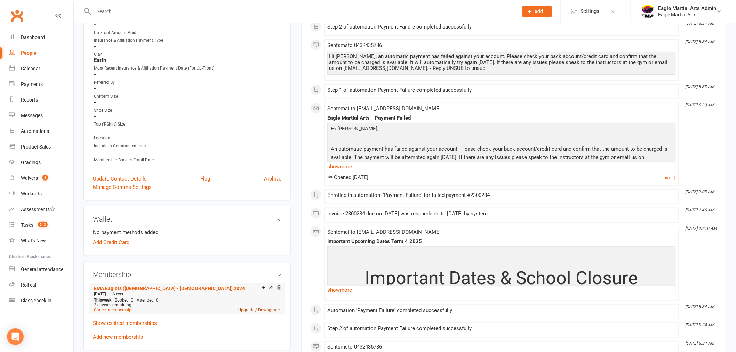
click at [244, 307] on link "Upgrade / Downgrade" at bounding box center [258, 309] width 41 height 5
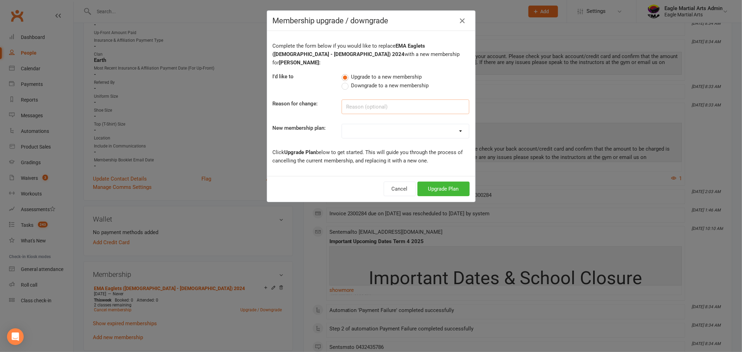
click at [377, 99] on input at bounding box center [405, 106] width 128 height 15
type input "Changed to 6 months up front"
click at [442, 124] on select "EMA Eaglets (3yo - 4yo) Trial Offer EMA Little Eagles (5yo - 6yo) Trial Offer E…" at bounding box center [405, 131] width 127 height 14
select select "69"
click at [342, 124] on select "EMA Eaglets (3yo - 4yo) Trial Offer EMA Little Eagles (5yo - 6yo) Trial Offer E…" at bounding box center [405, 131] width 127 height 14
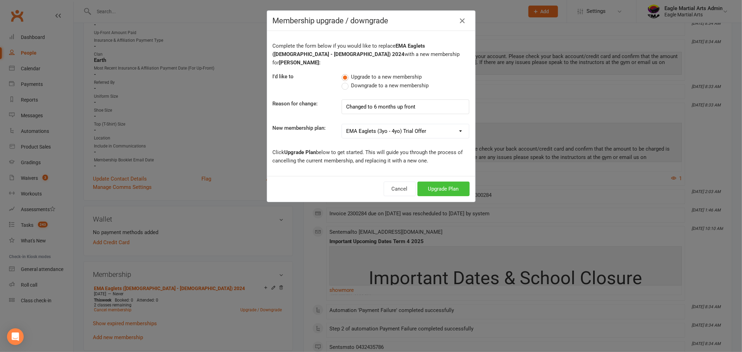
click at [450, 182] on button "Upgrade Plan" at bounding box center [443, 189] width 52 height 15
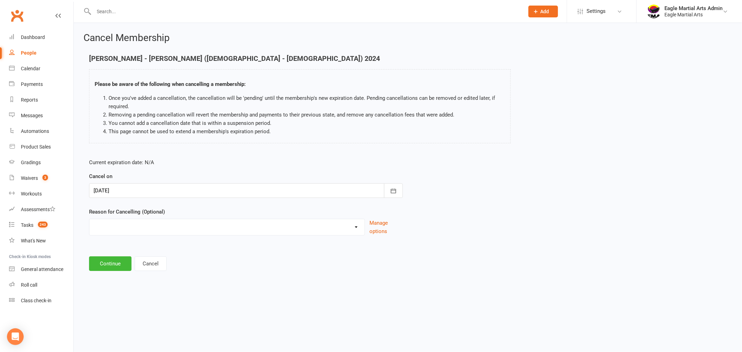
click at [297, 228] on select "10 class pass Full member Guest Only Holiday Injury Lost interest moved House /…" at bounding box center [226, 226] width 275 height 14
select select "7"
click at [89, 219] on select "10 class pass Full member Guest Only Holiday Injury Lost interest moved House /…" at bounding box center [226, 226] width 275 height 14
click at [105, 260] on button "Continue" at bounding box center [110, 263] width 42 height 15
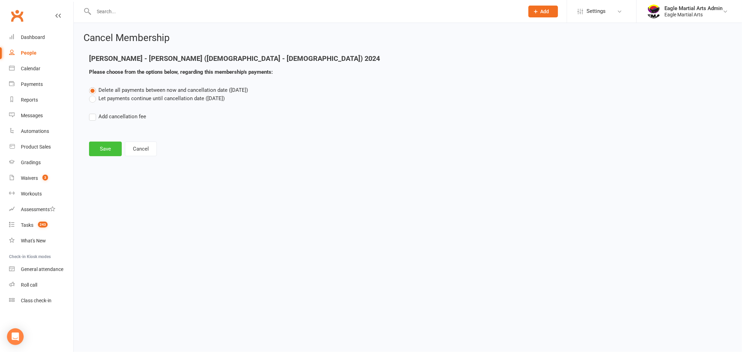
click at [112, 149] on button "Save" at bounding box center [105, 149] width 33 height 15
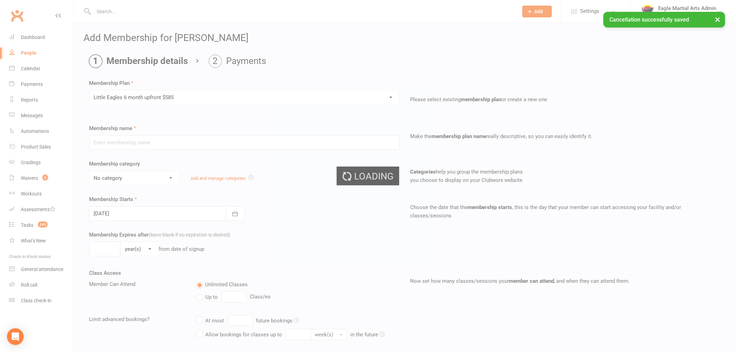
type input "Little Eagles 6 month upfront $585"
select select "17"
type input "6"
select select "2"
type input "2"
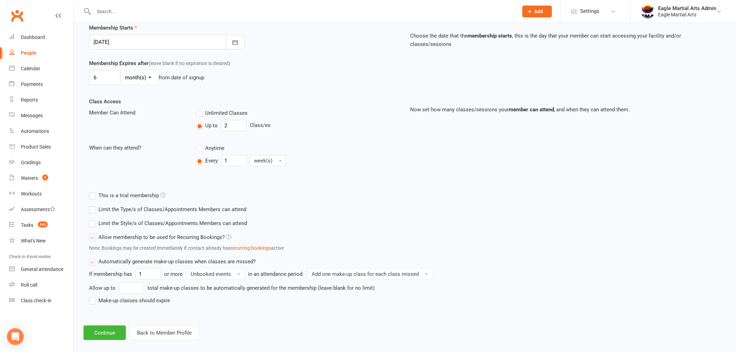
scroll to position [179, 0]
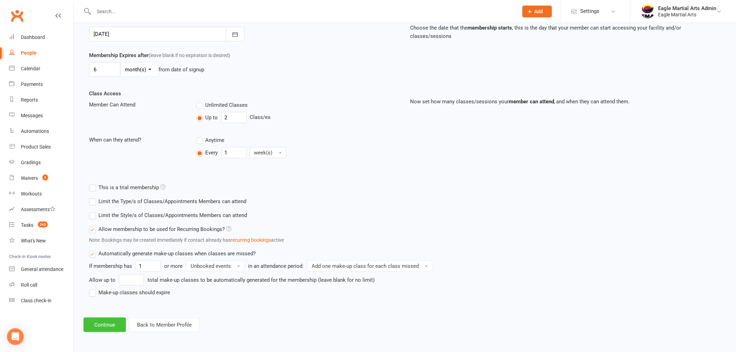
click at [112, 323] on button "Continue" at bounding box center [104, 324] width 42 height 15
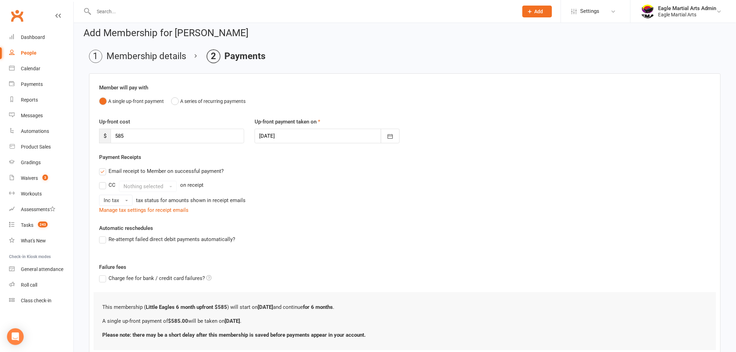
scroll to position [0, 0]
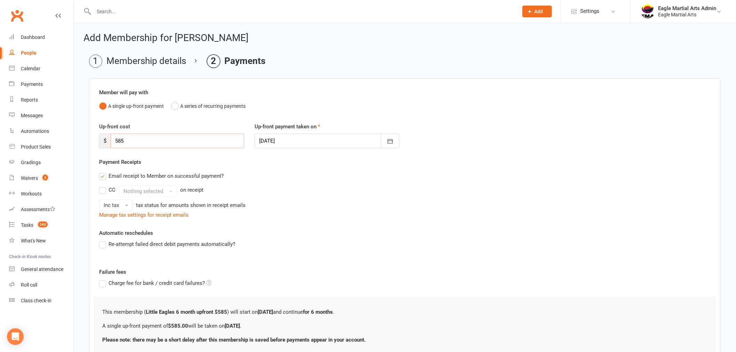
drag, startPoint x: 128, startPoint y: 142, endPoint x: 92, endPoint y: 139, distance: 35.9
click at [92, 139] on div "Member will pay with A single up-front payment A series of recurring payments U…" at bounding box center [404, 221] width 631 height 287
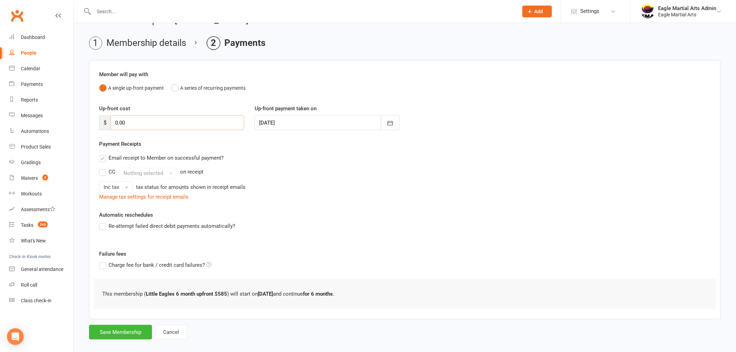
scroll to position [27, 0]
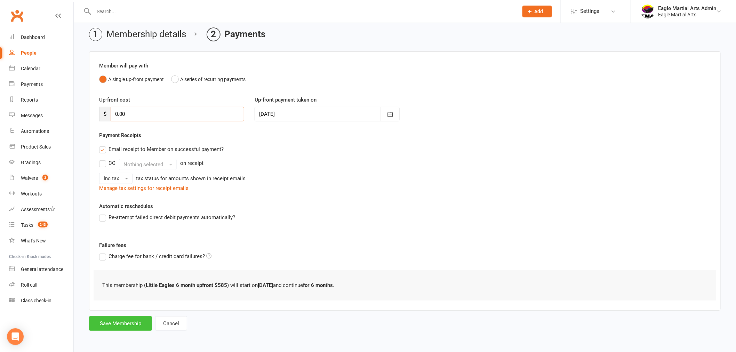
type input "0.00"
click at [130, 325] on button "Save Membership" at bounding box center [120, 323] width 63 height 15
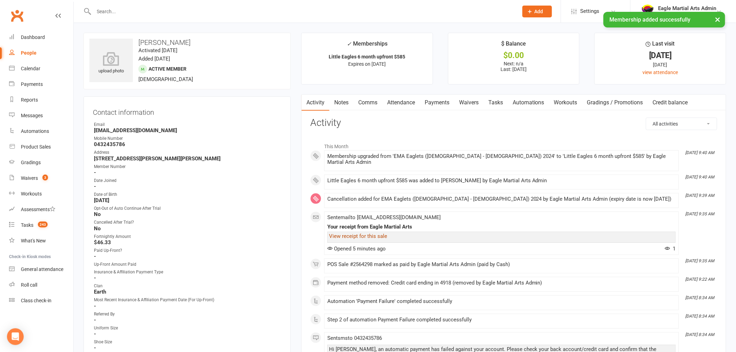
click at [357, 233] on link "View receipt for this sale" at bounding box center [358, 236] width 58 height 6
click at [32, 38] on div "Dashboard" at bounding box center [33, 37] width 24 height 6
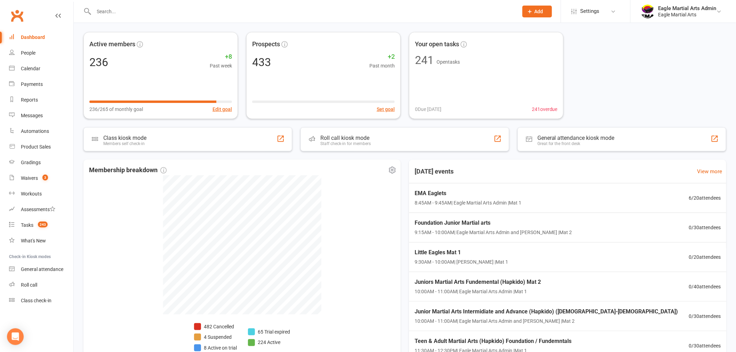
scroll to position [39, 0]
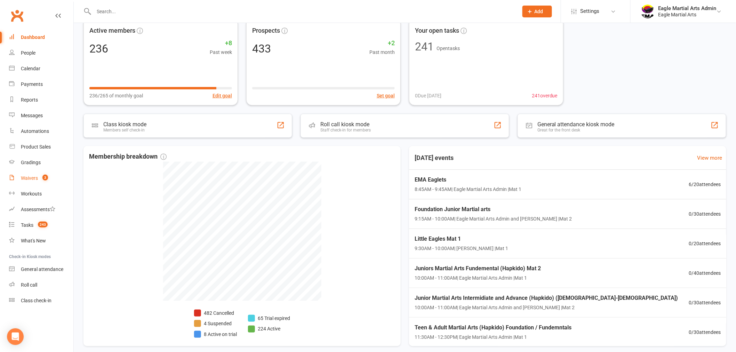
click at [29, 175] on div "Waivers" at bounding box center [29, 178] width 17 height 6
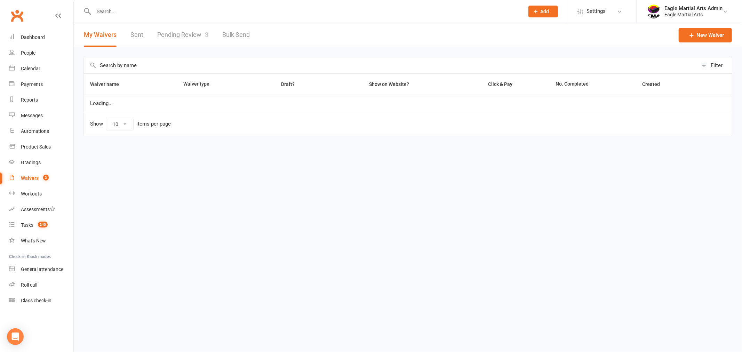
select select "100"
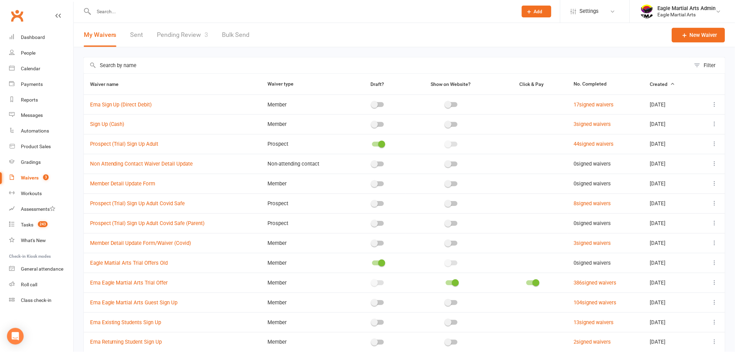
click at [185, 28] on link "Pending Review 3" at bounding box center [182, 35] width 51 height 24
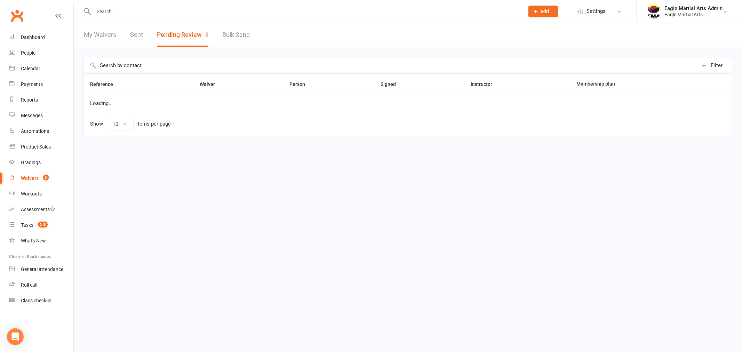
select select "25"
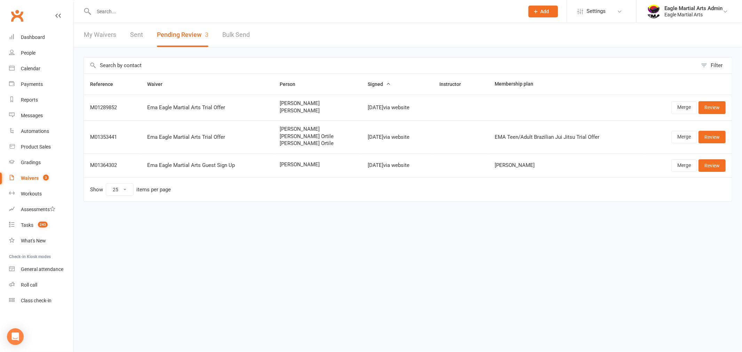
click at [112, 36] on link "My Waivers" at bounding box center [100, 35] width 32 height 24
select select "100"
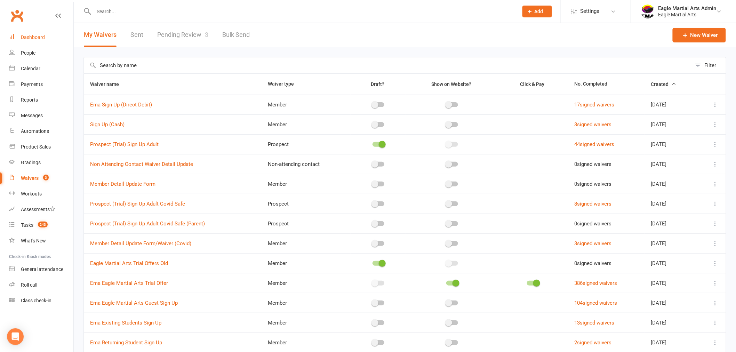
click at [35, 37] on div "Dashboard" at bounding box center [33, 37] width 24 height 6
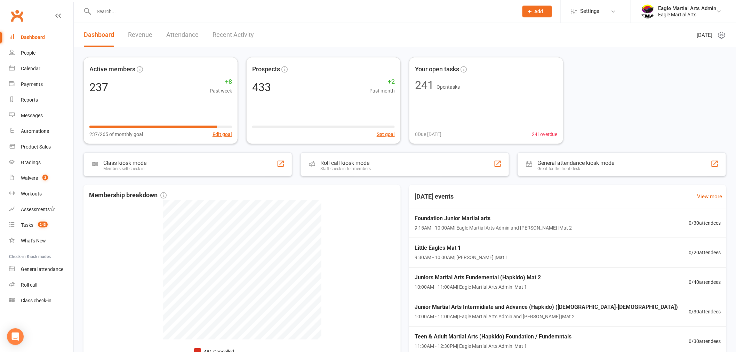
click at [157, 13] on input "text" at bounding box center [302, 12] width 421 height 10
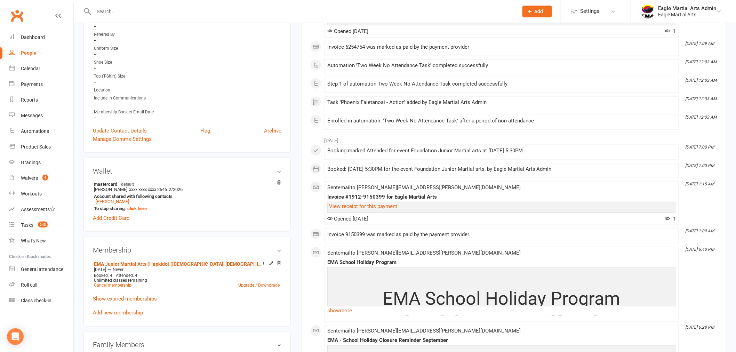
scroll to position [308, 0]
